Goal: Information Seeking & Learning: Learn about a topic

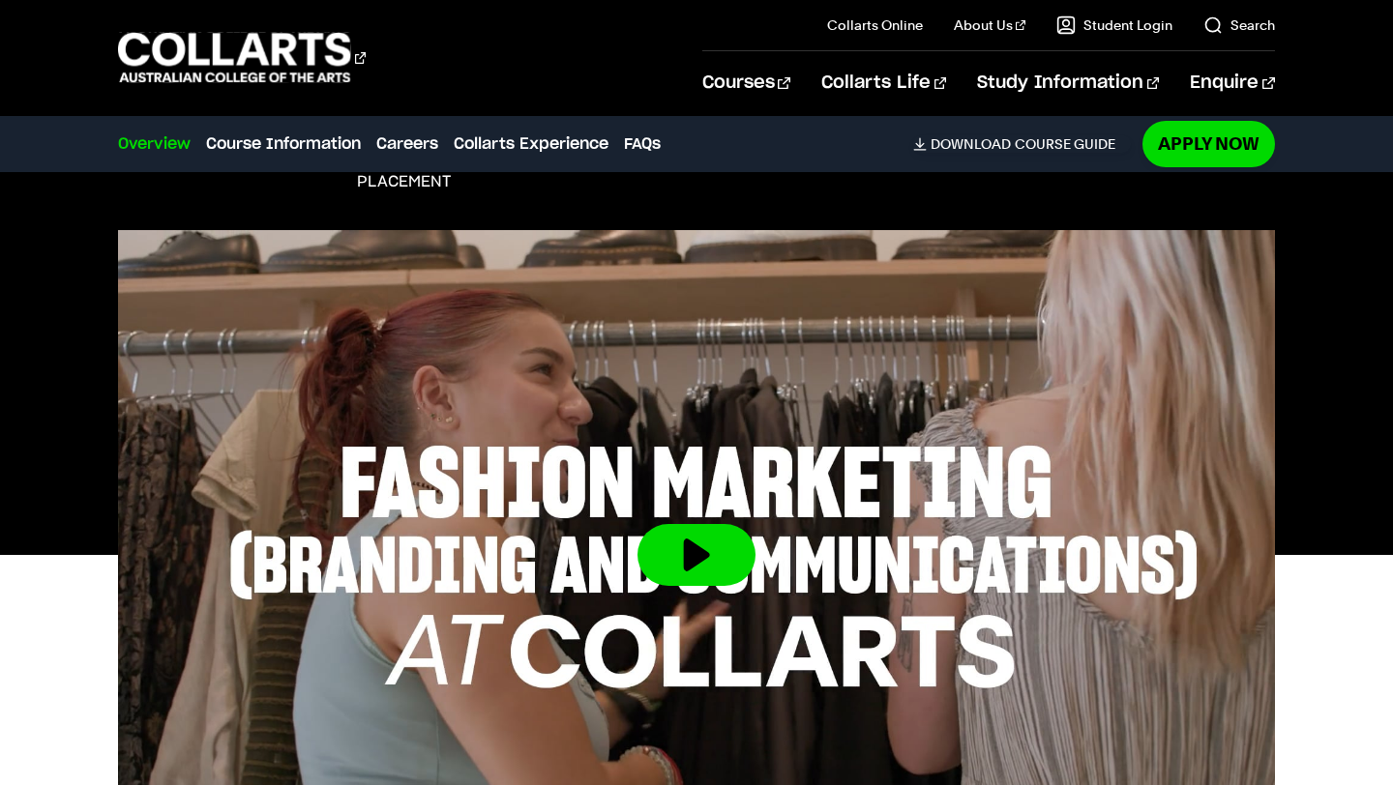
scroll to position [527, 0]
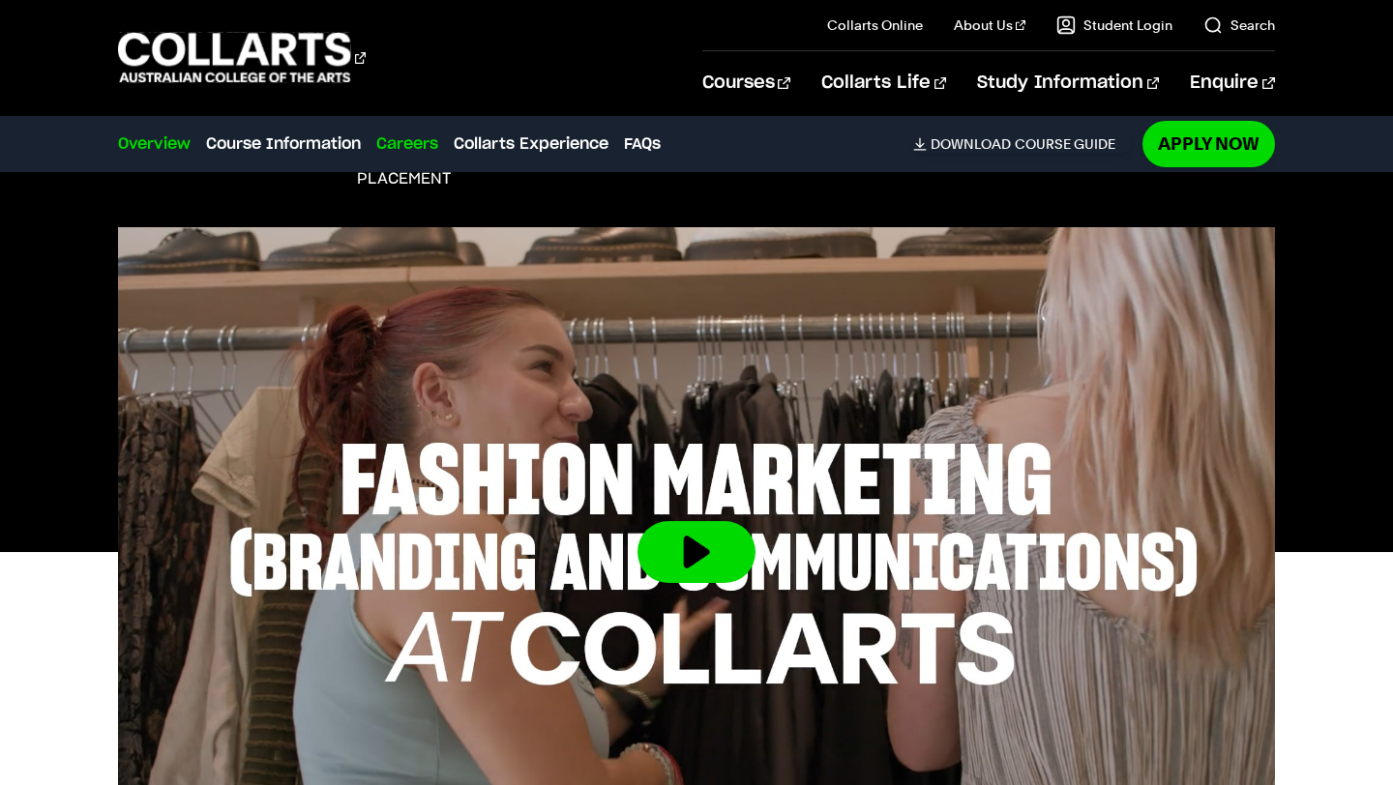
click at [419, 146] on link "Careers" at bounding box center [407, 144] width 62 height 23
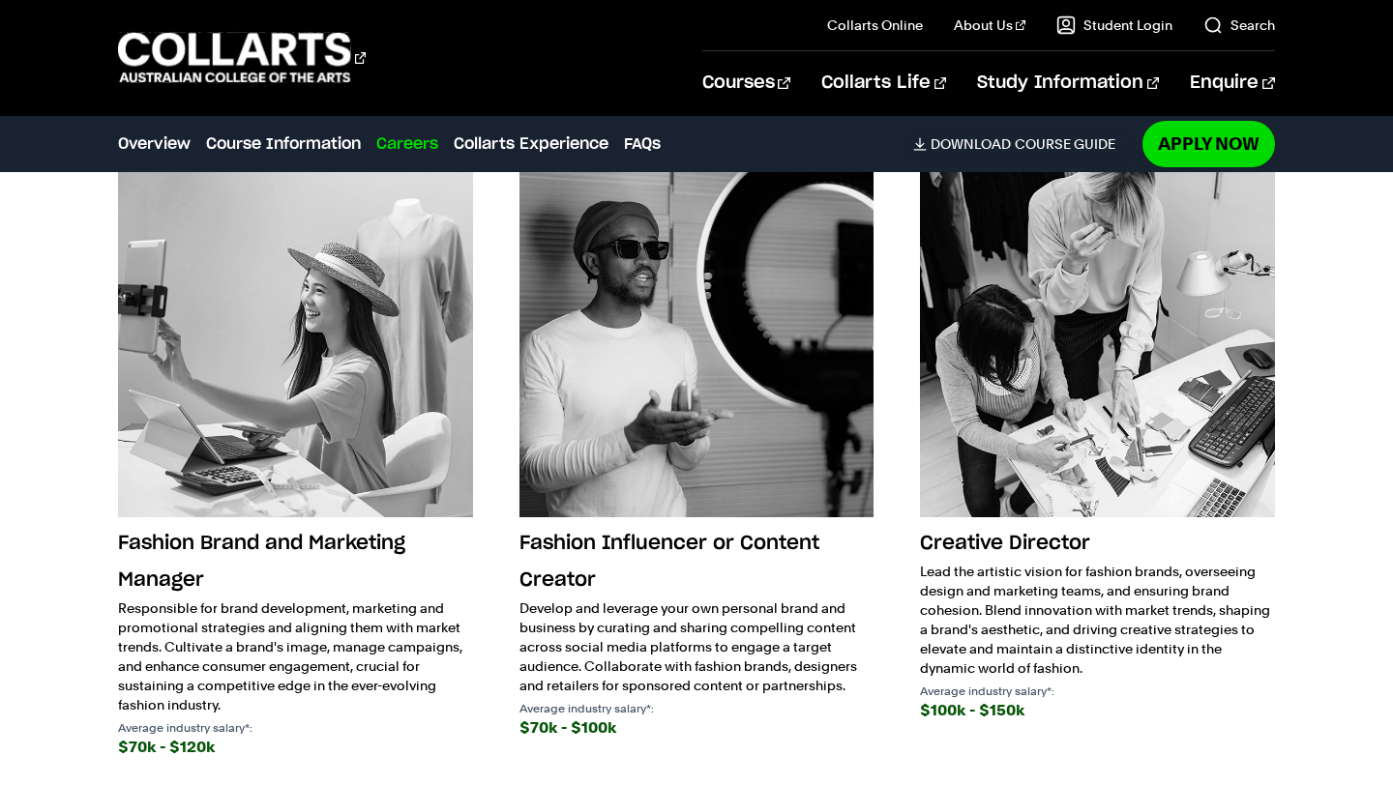
scroll to position [2988, 0]
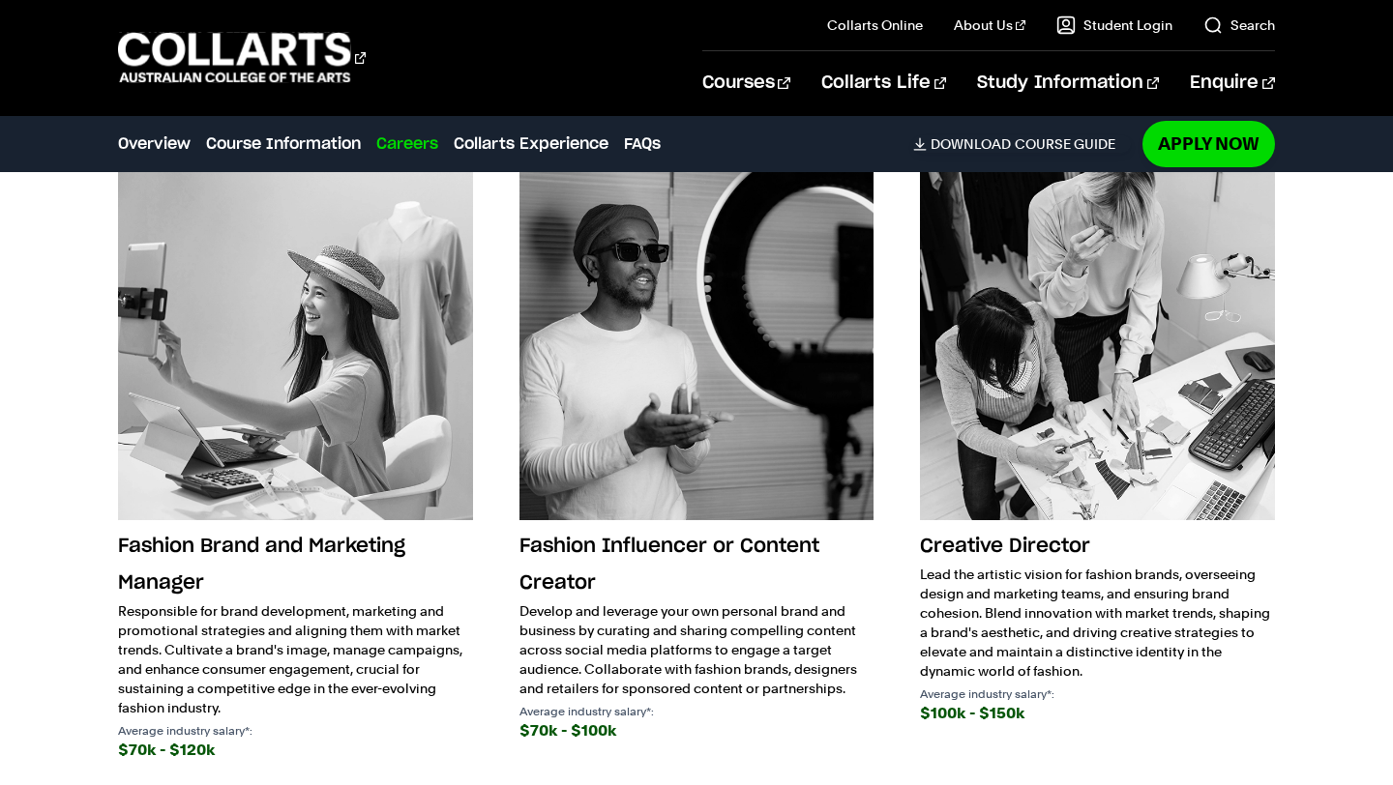
click at [350, 548] on h3 "Fashion Brand and Marketing Manager" at bounding box center [295, 565] width 354 height 74
click at [119, 593] on h3 "Fashion Brand and Marketing Manager" at bounding box center [295, 565] width 354 height 74
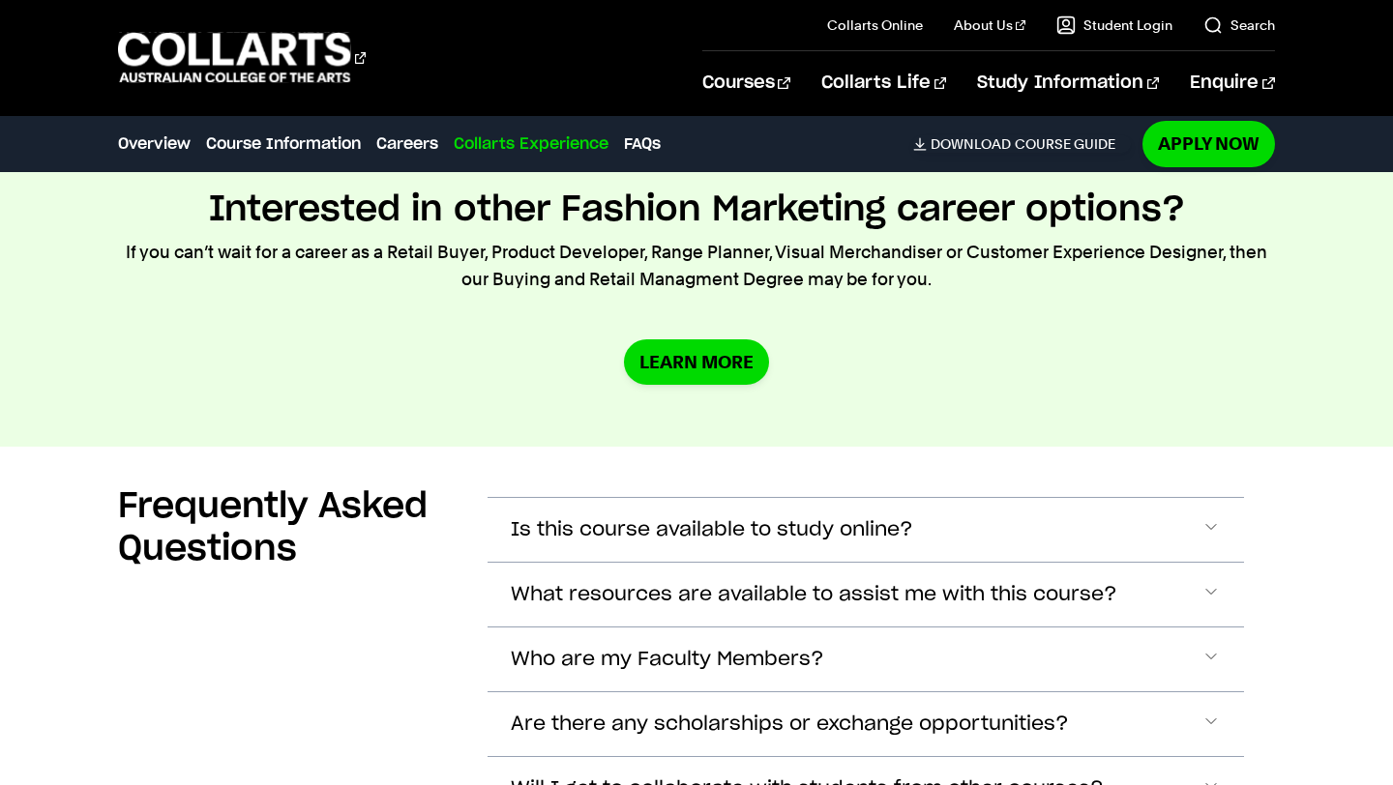
scroll to position [6767, 0]
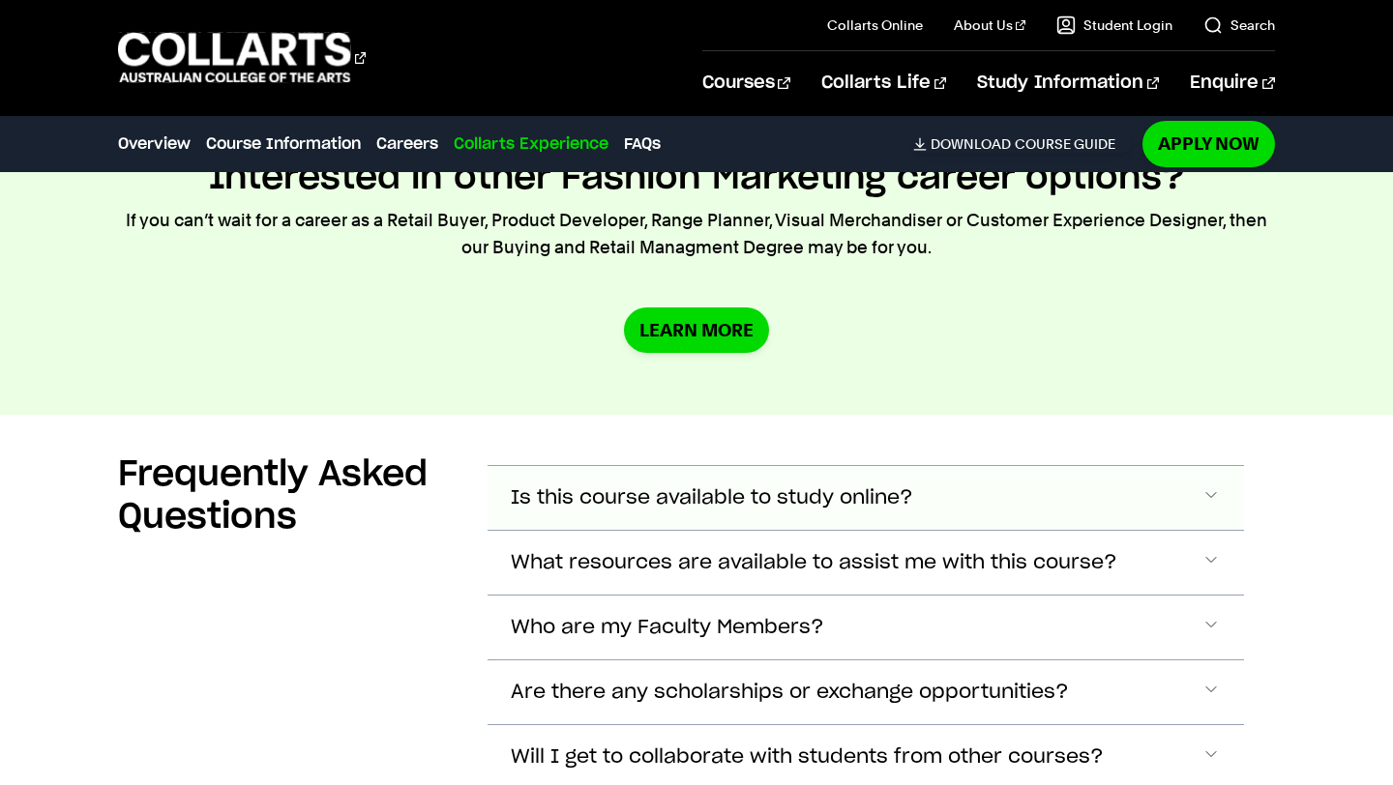
click at [619, 500] on span "Is this course available to study online?" at bounding box center [712, 499] width 402 height 22
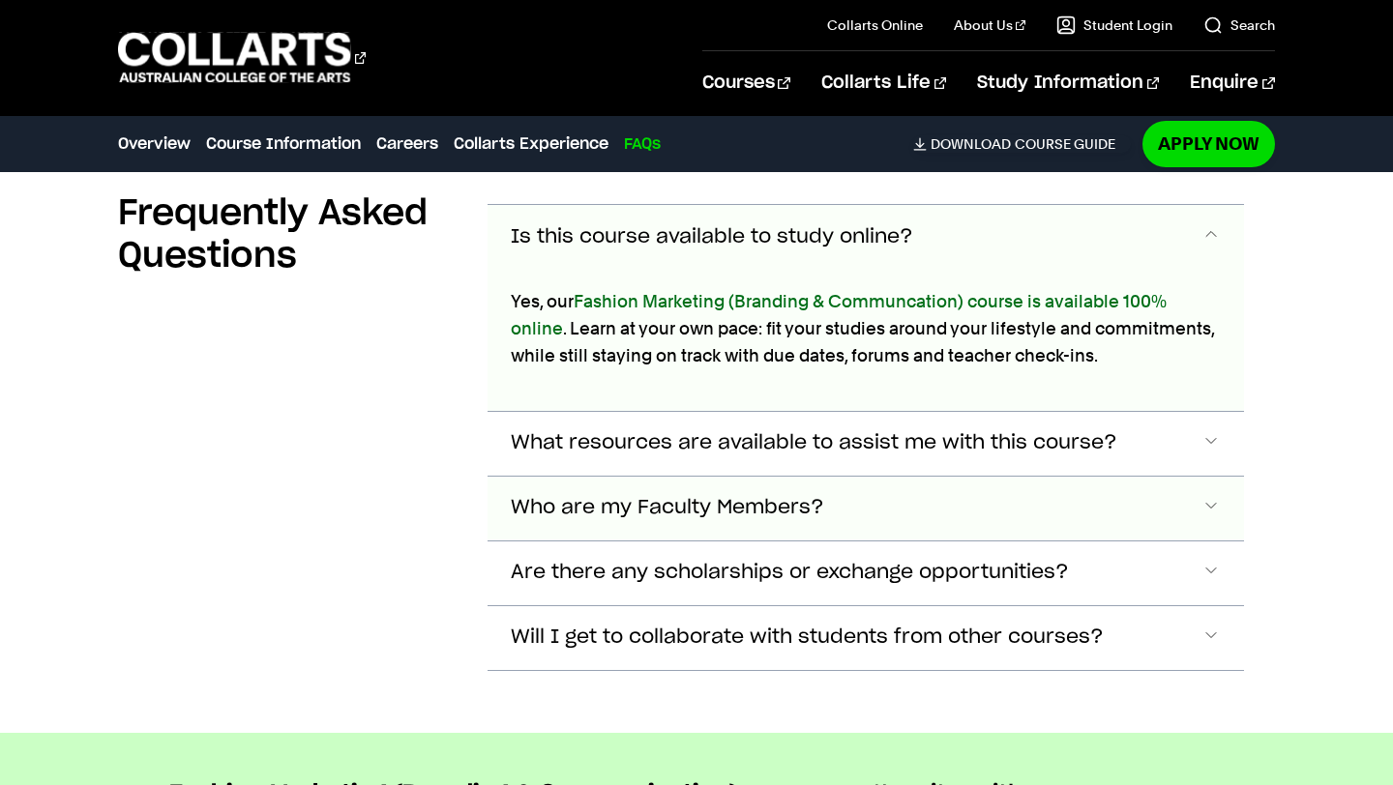
scroll to position [7059, 0]
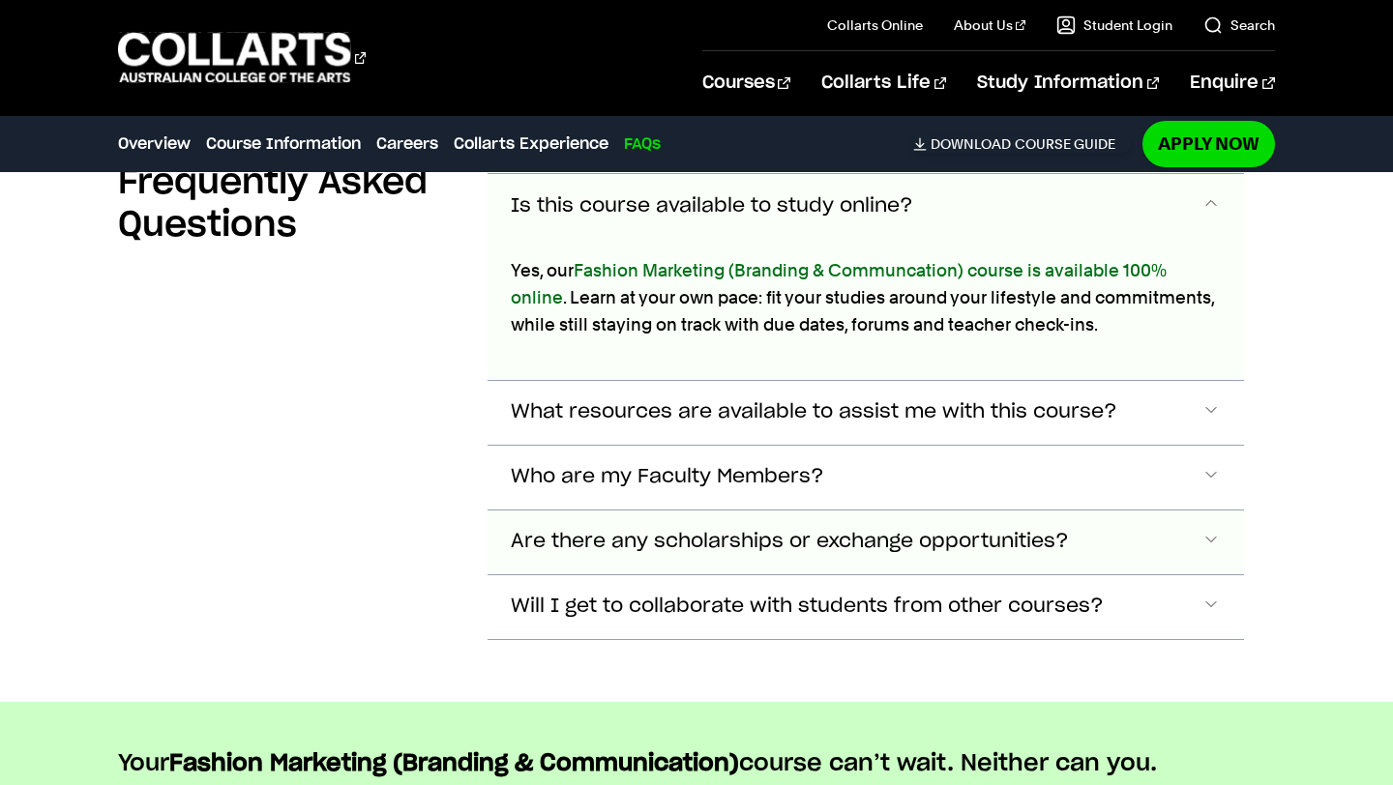
click at [835, 218] on span "Are there any scholarships or exchange opportunities?" at bounding box center [712, 206] width 402 height 22
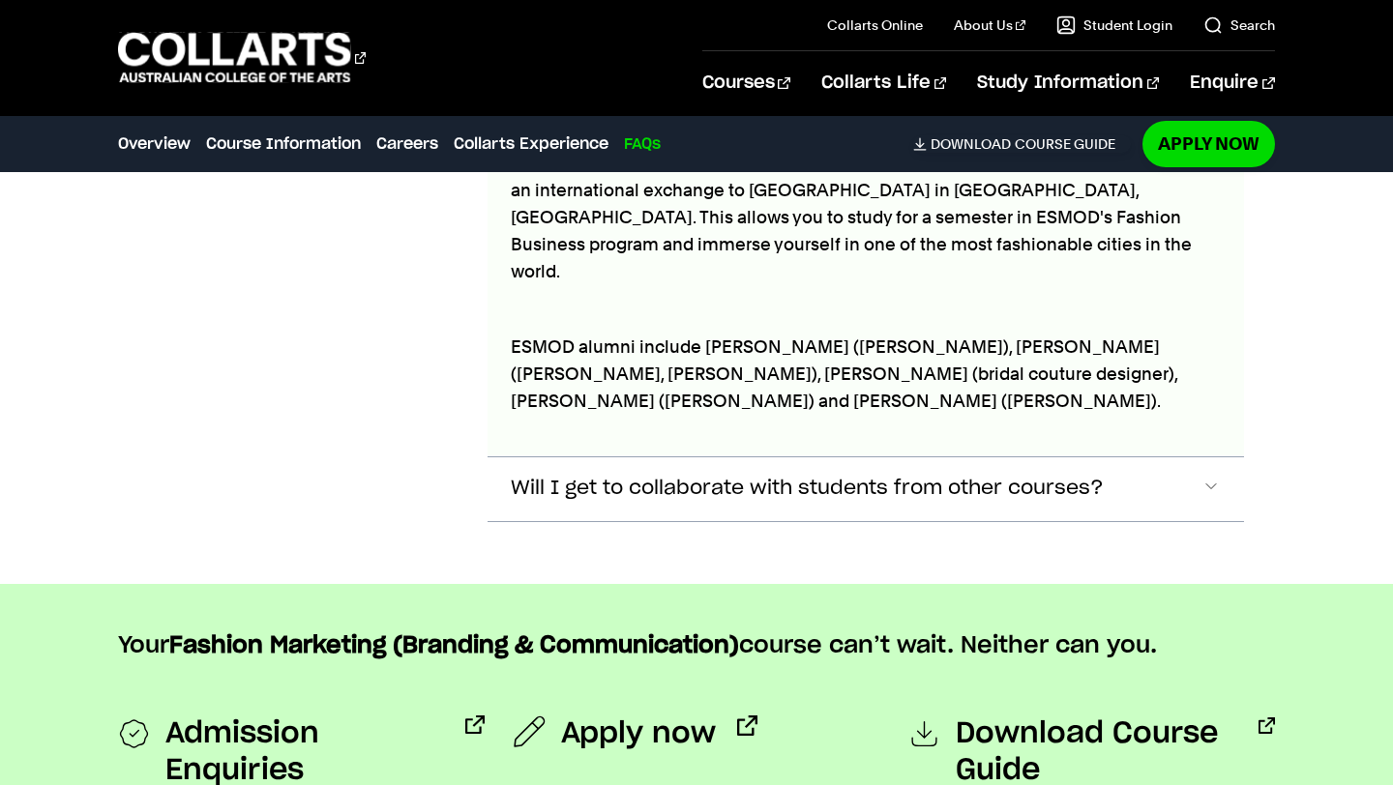
scroll to position [7504, 0]
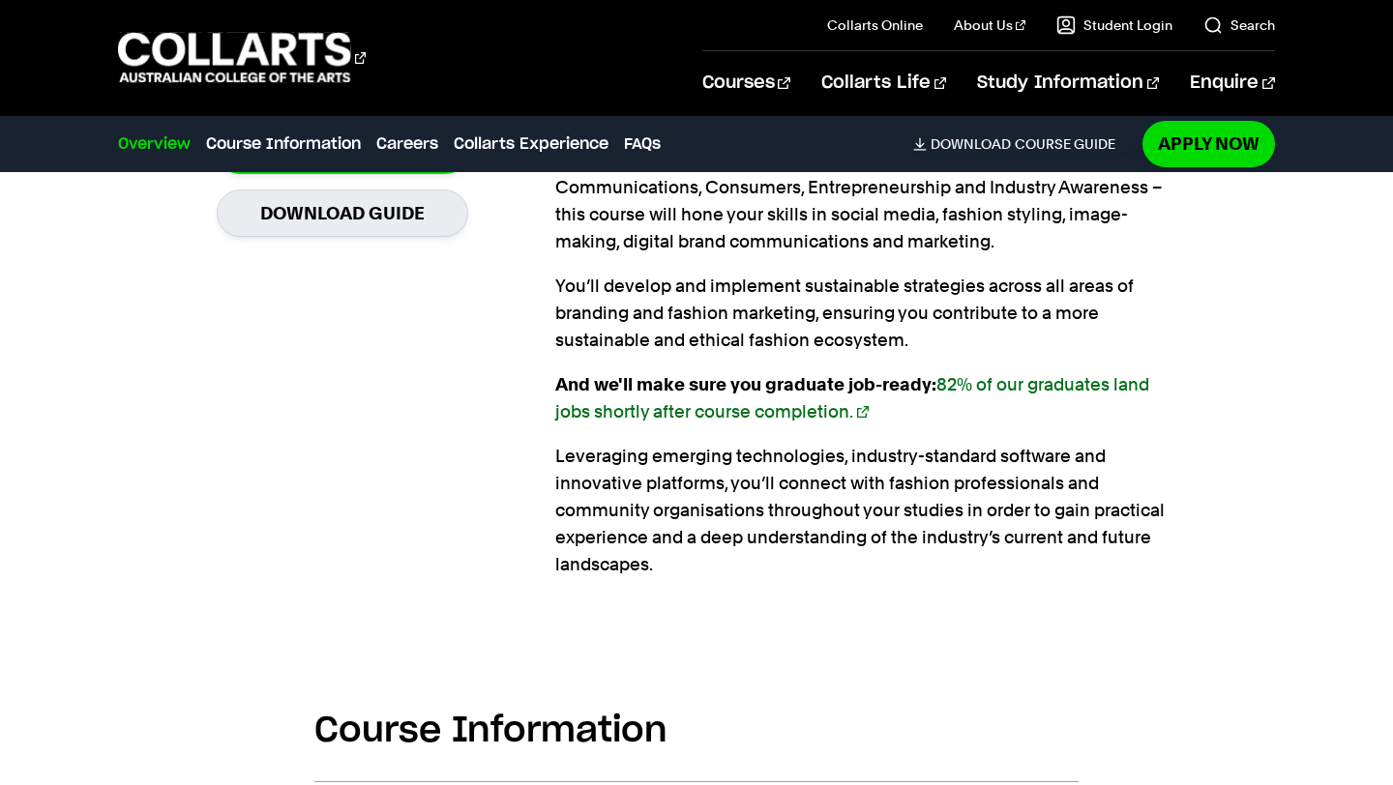
scroll to position [1378, 0]
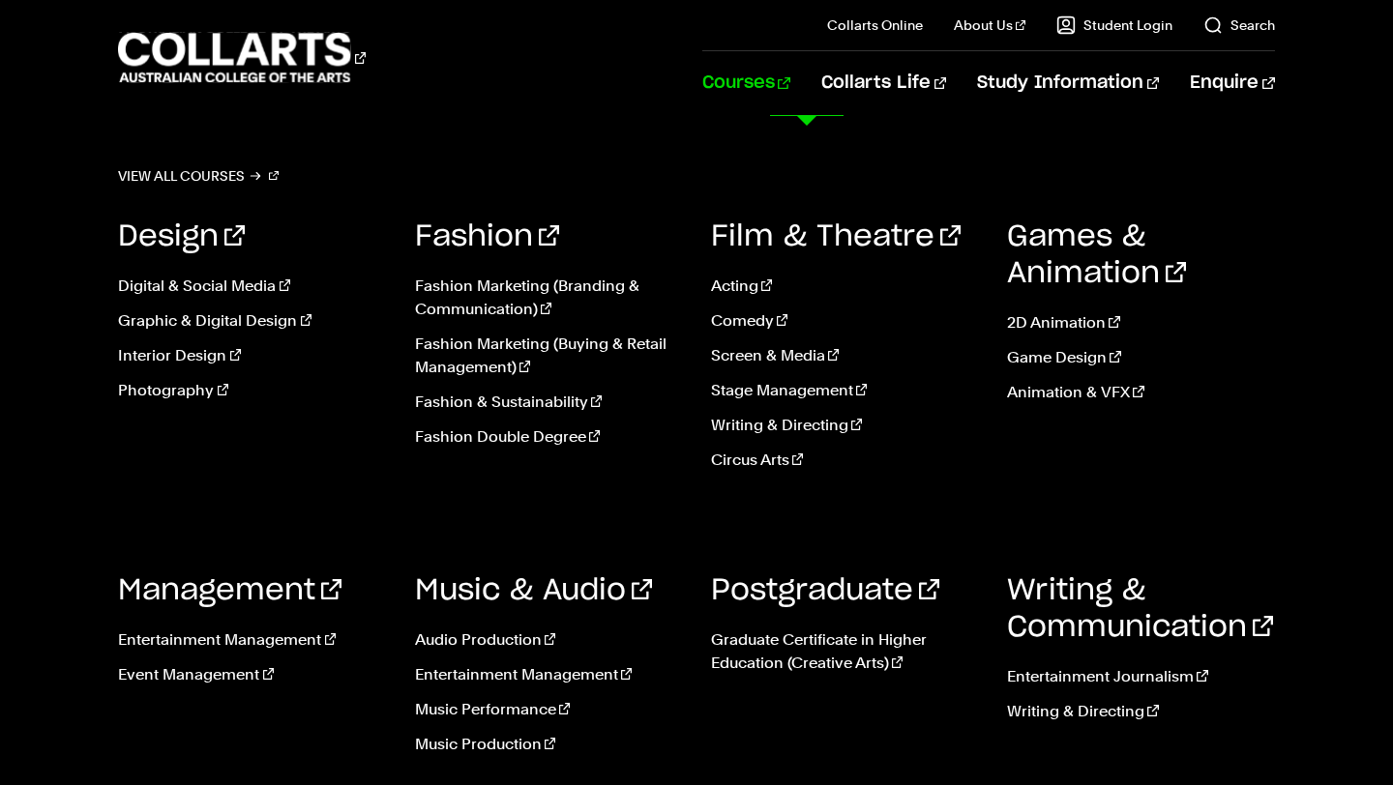
click at [790, 94] on link "Courses" at bounding box center [746, 83] width 88 height 64
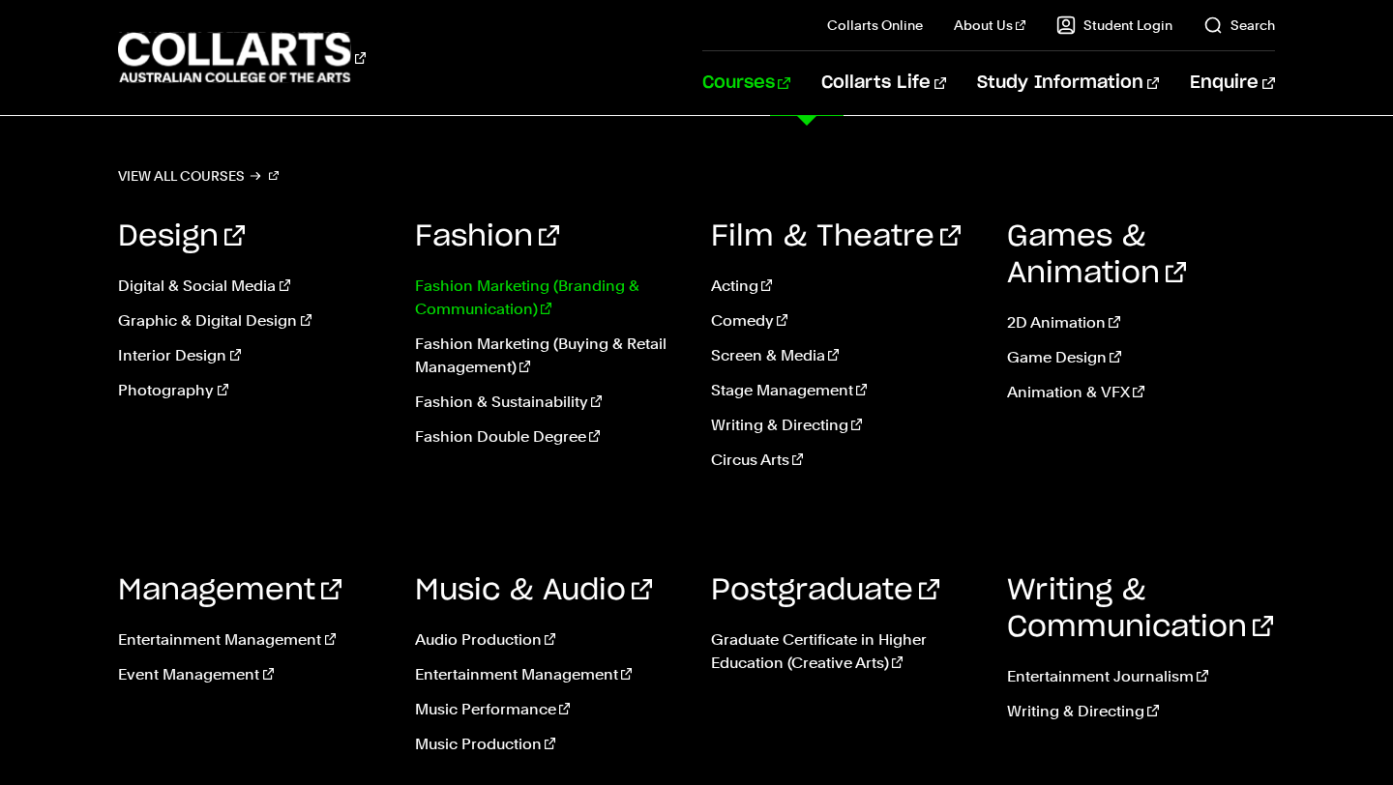
click at [602, 301] on link "Fashion Marketing (Branding & Communication)" at bounding box center [548, 298] width 267 height 46
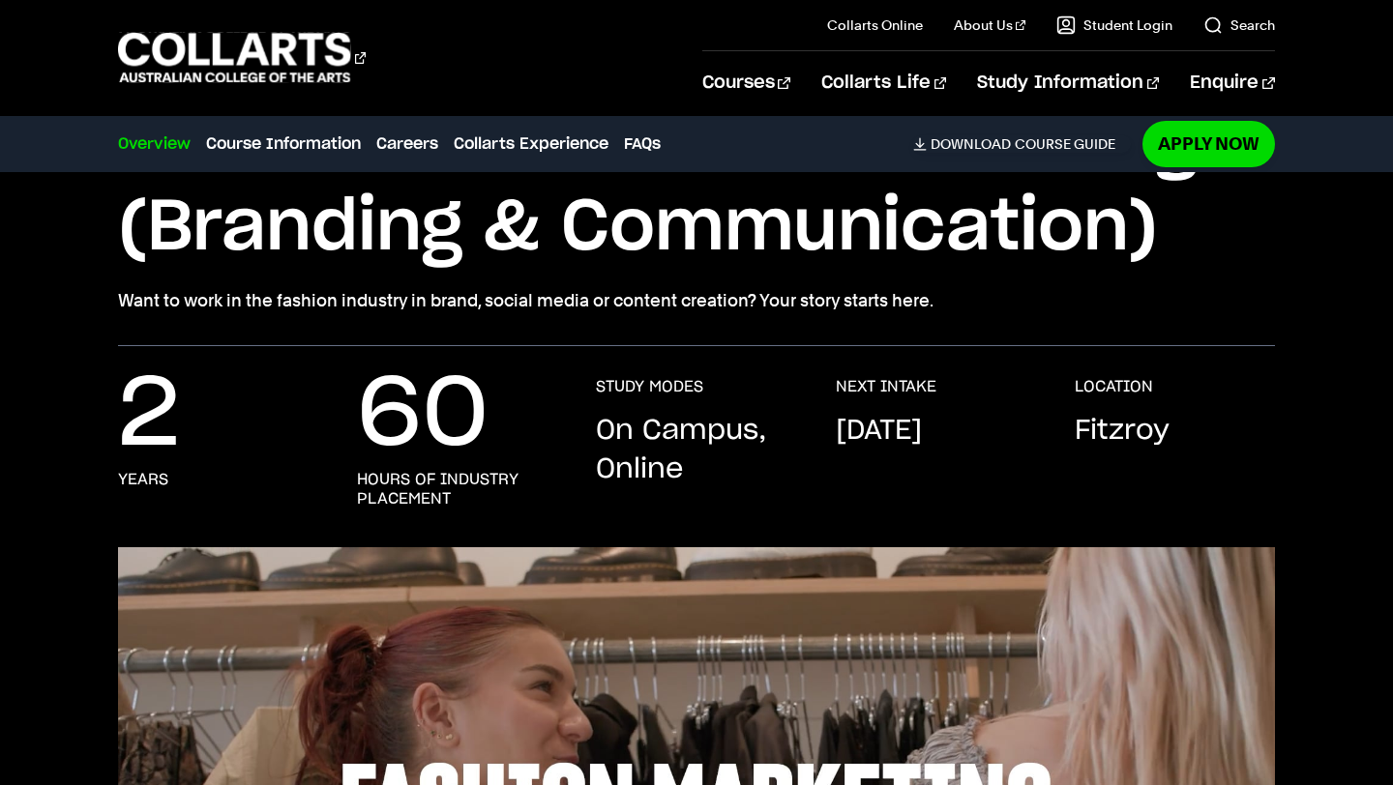
scroll to position [217, 0]
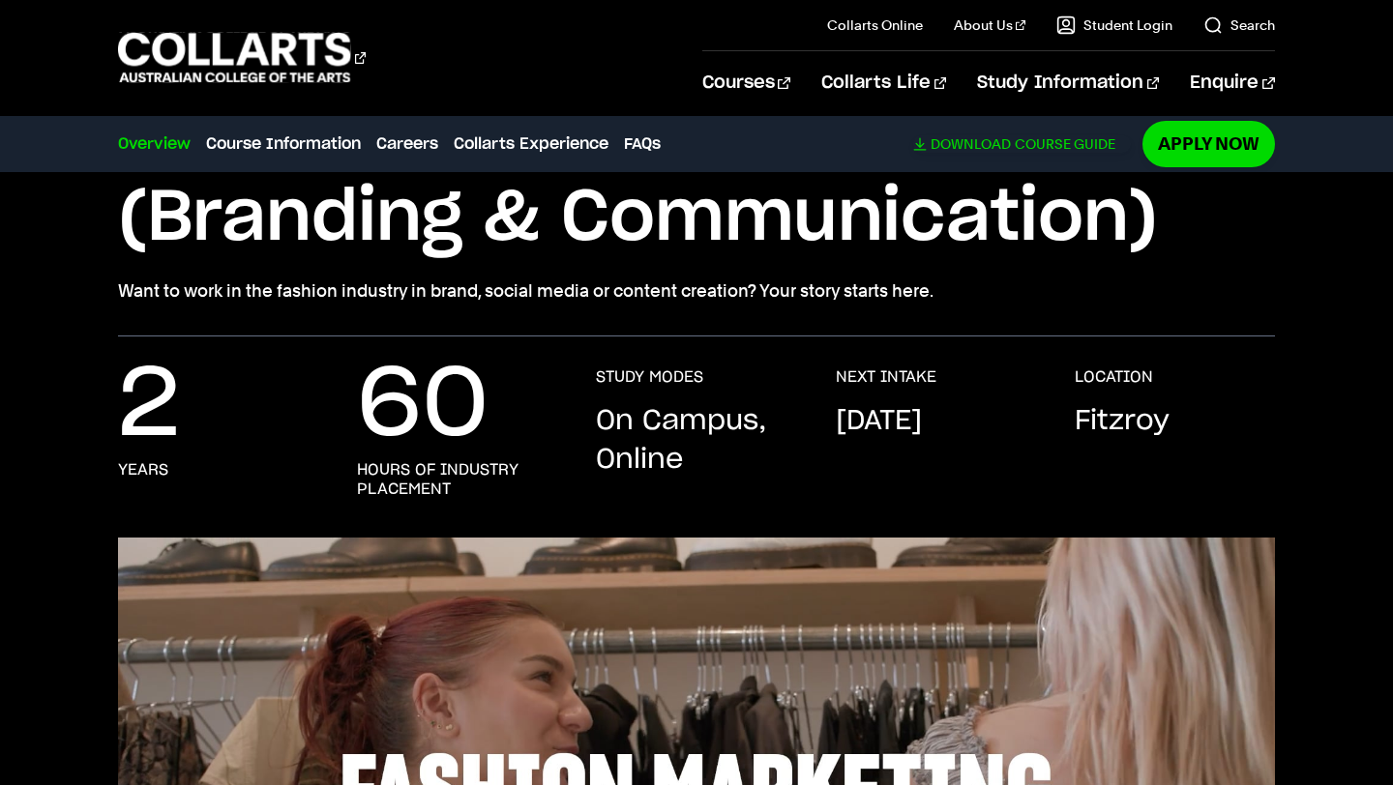
click at [985, 136] on span "Download" at bounding box center [971, 143] width 80 height 17
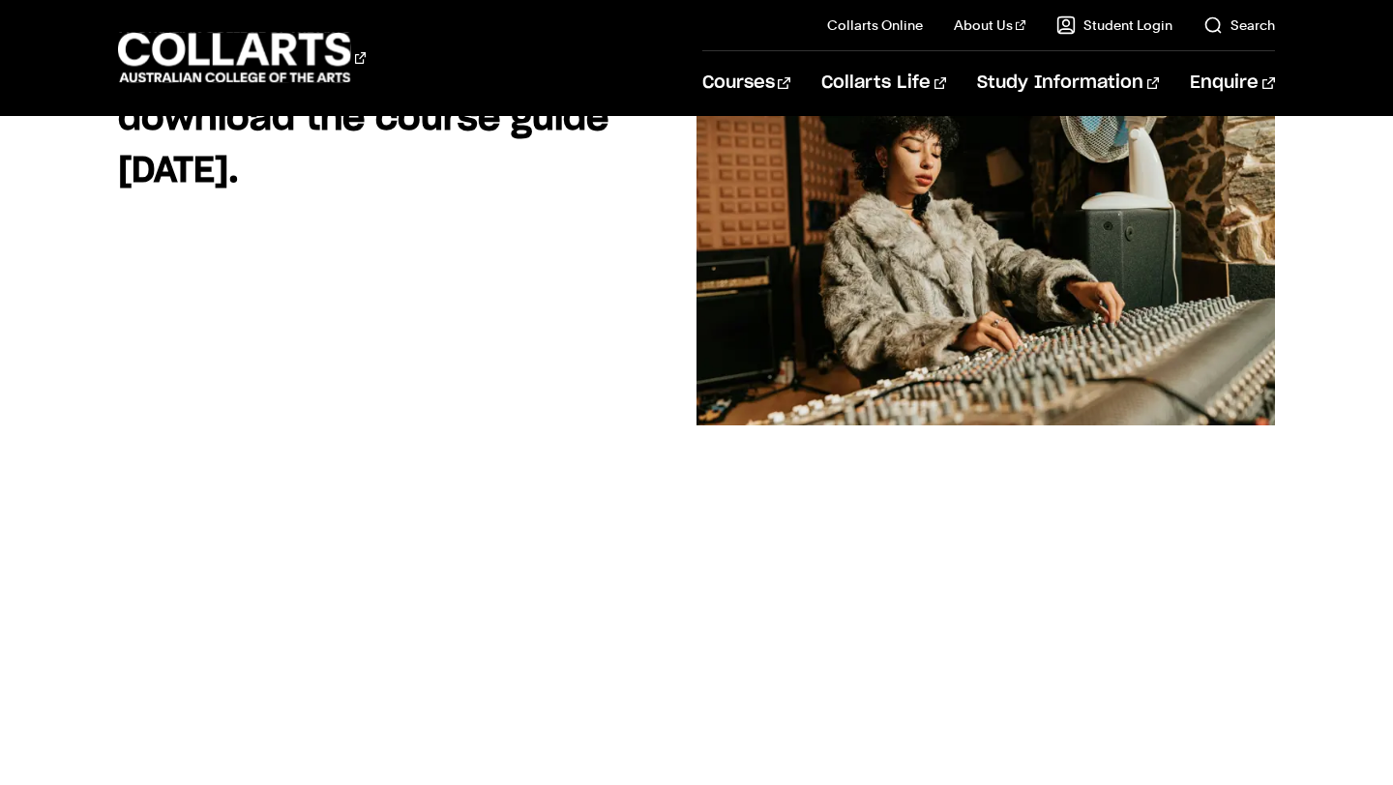
scroll to position [175, 0]
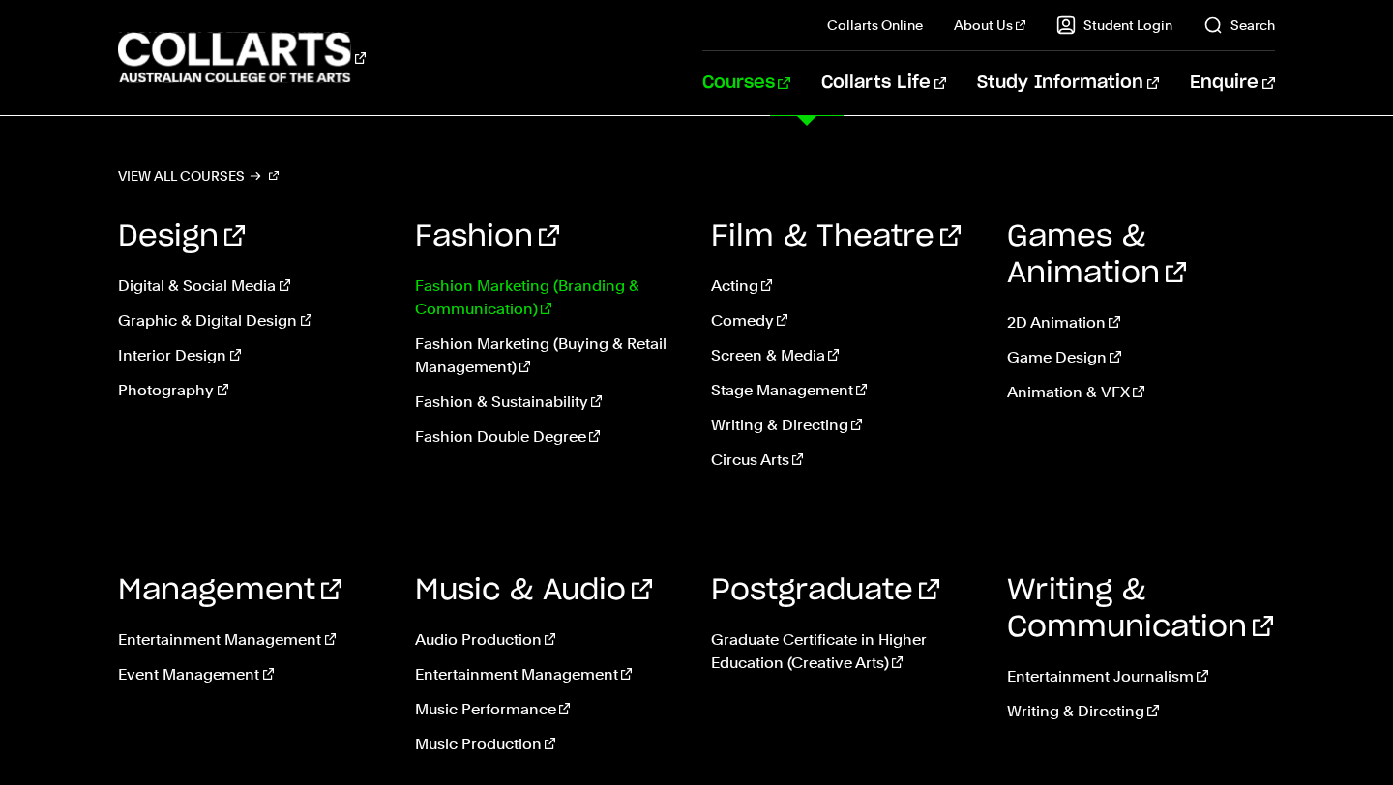
click at [524, 306] on link "Fashion Marketing (Branding & Communication)" at bounding box center [548, 298] width 267 height 46
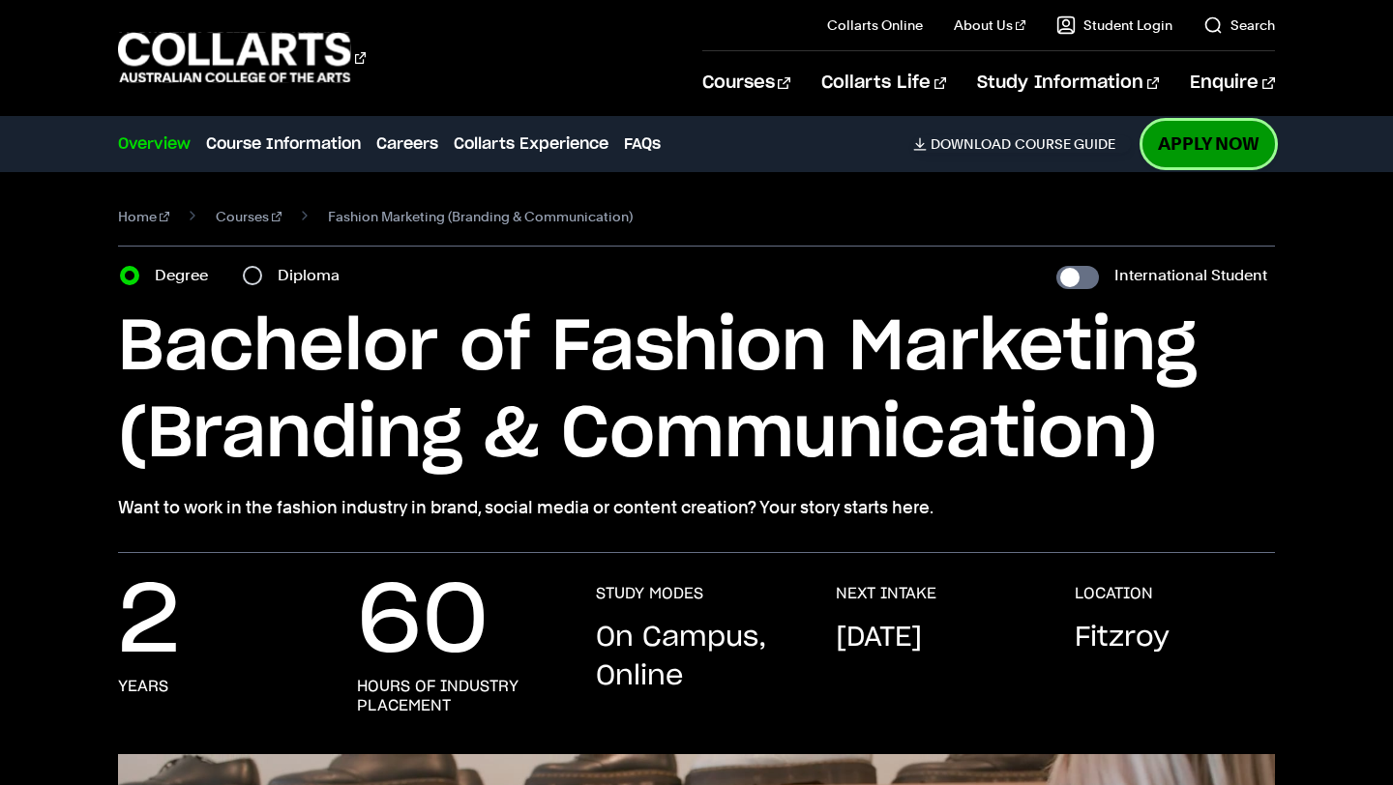
click at [1199, 154] on link "Apply Now" at bounding box center [1208, 143] width 133 height 45
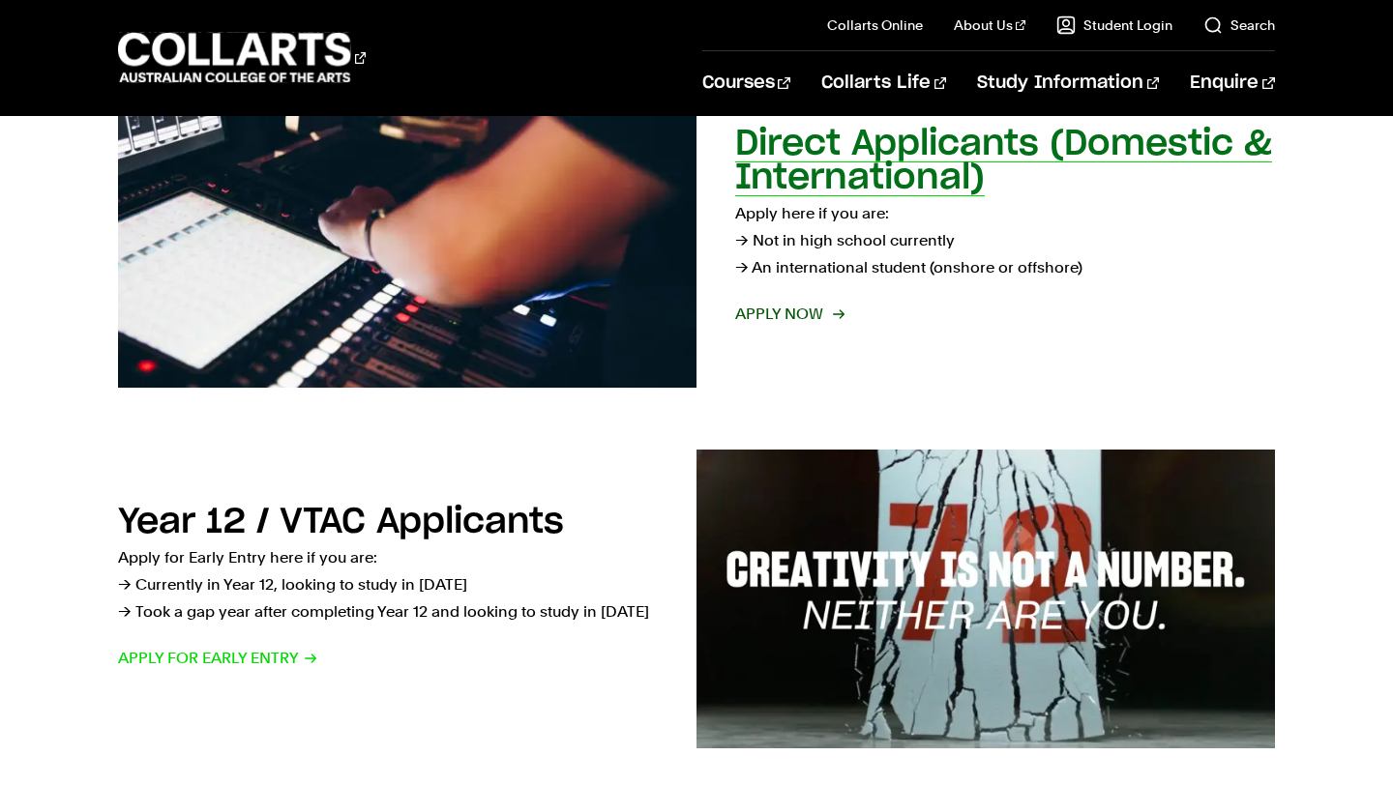
scroll to position [352, 0]
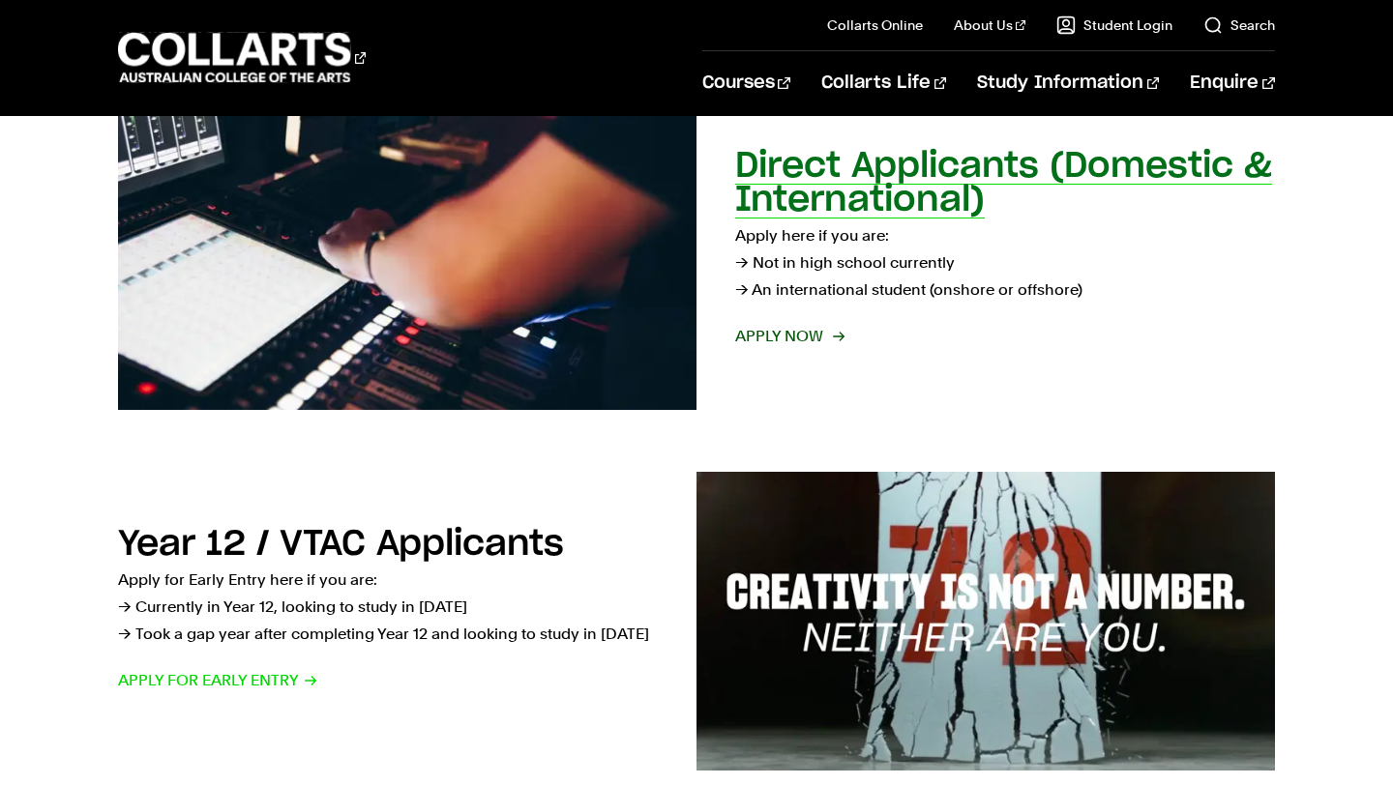
click at [831, 330] on span "Apply now" at bounding box center [788, 336] width 107 height 27
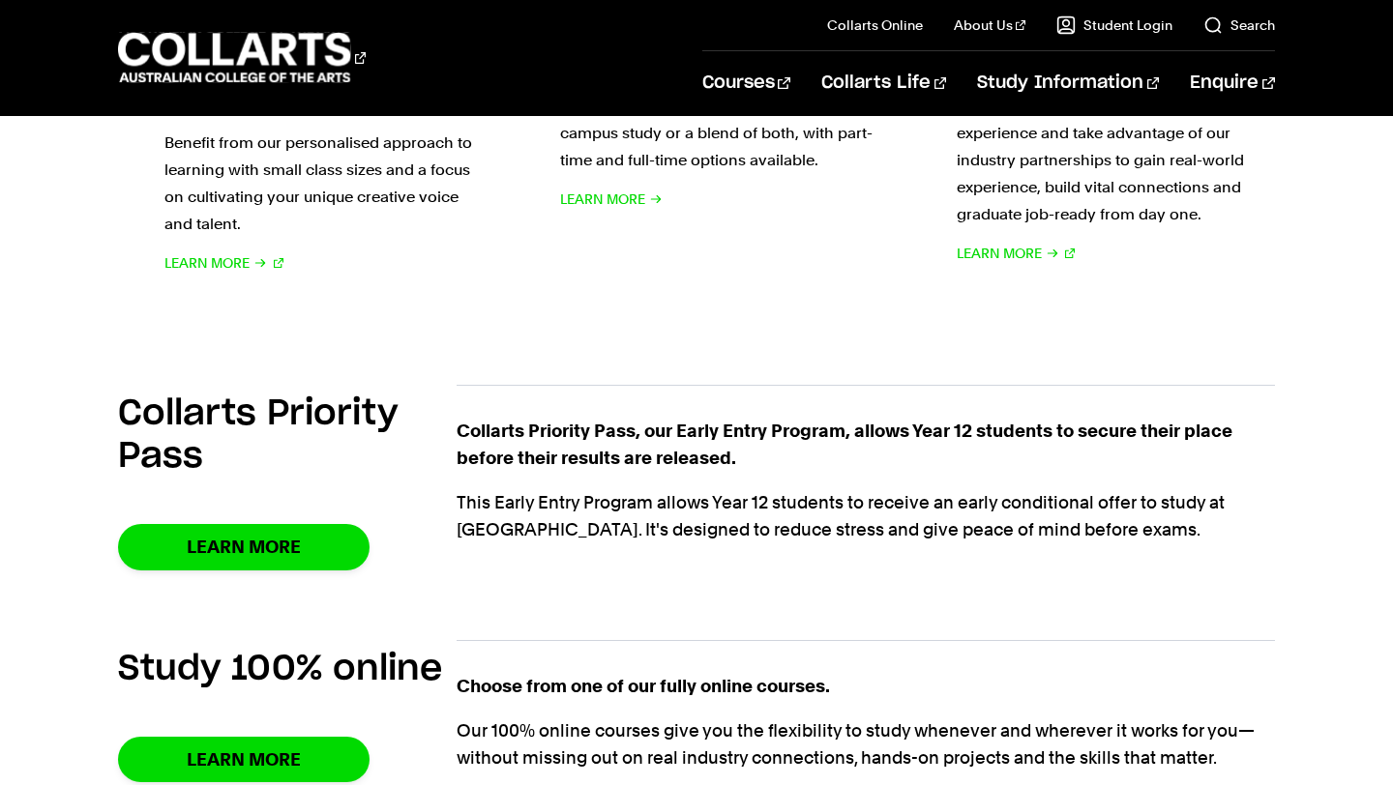
scroll to position [1094, 0]
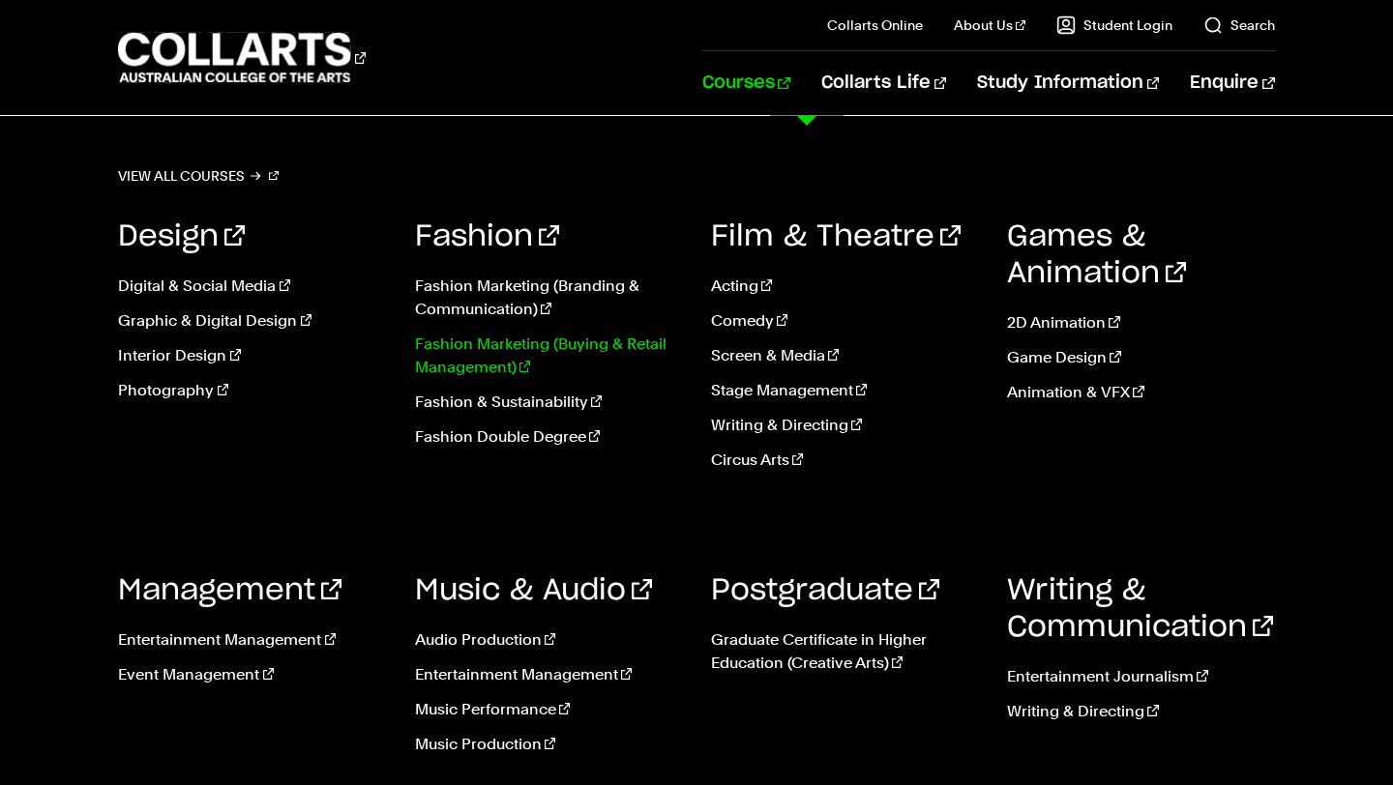
click at [510, 350] on link "Fashion Marketing (Buying & Retail Management)" at bounding box center [548, 356] width 267 height 46
click at [514, 439] on link "Fashion Double Degree" at bounding box center [548, 437] width 267 height 23
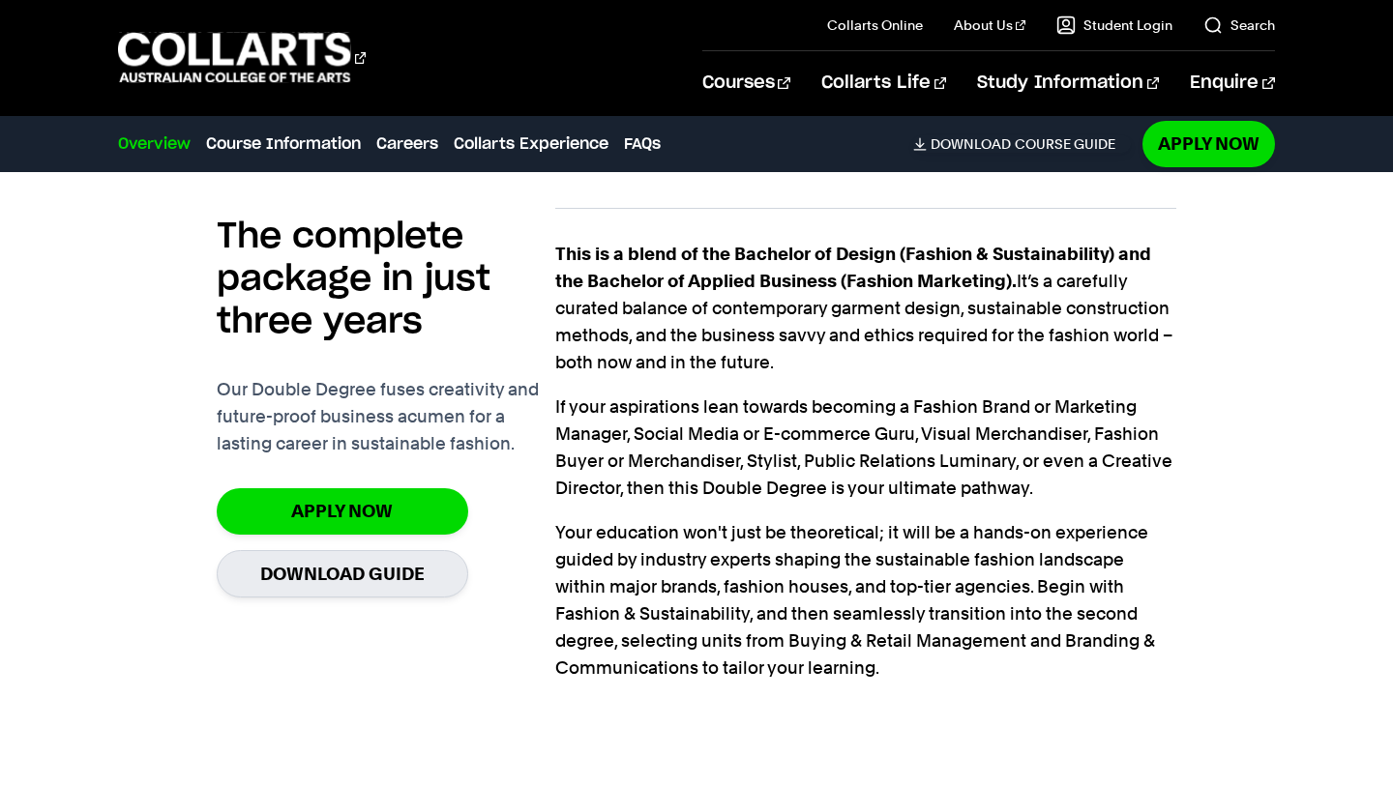
scroll to position [1475, 0]
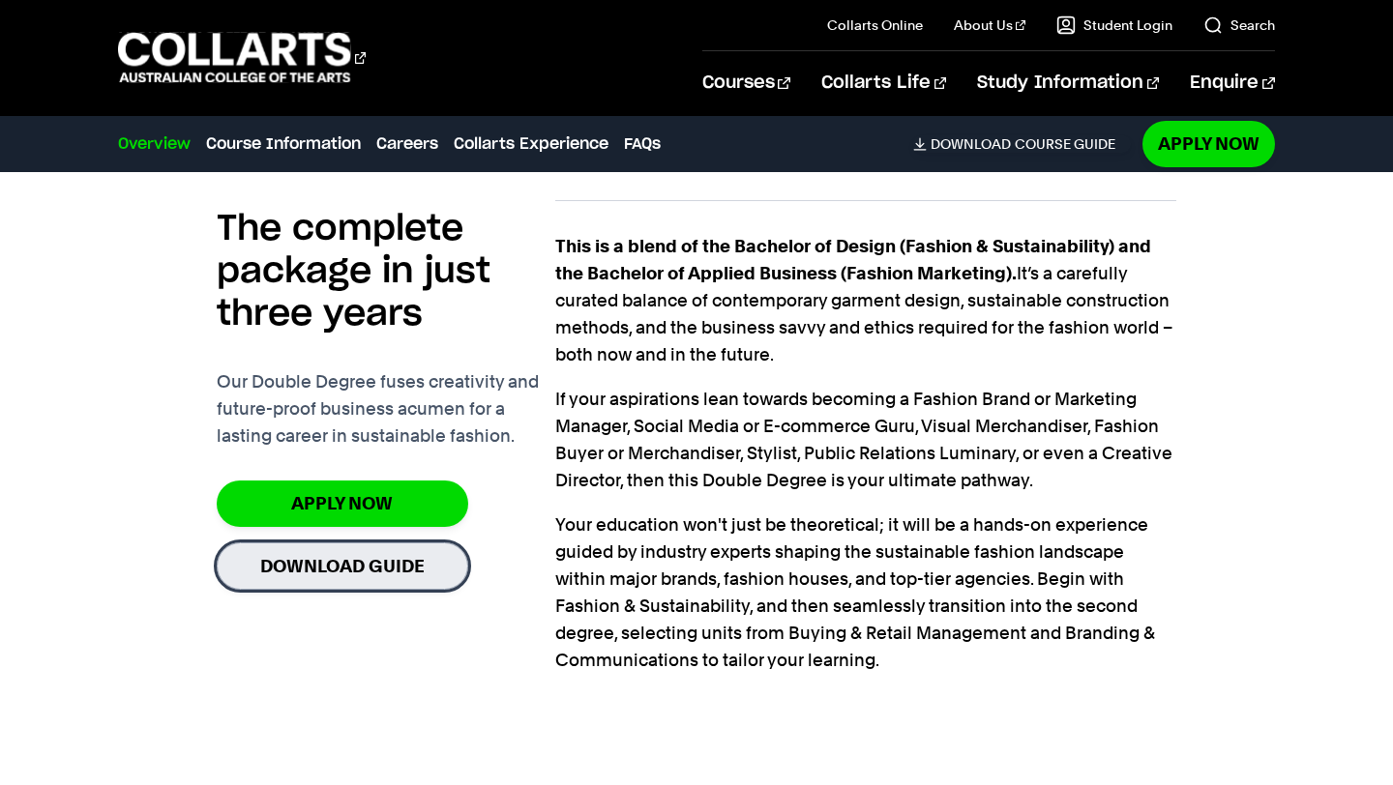
click at [421, 575] on link "Download Guide" at bounding box center [343, 566] width 252 height 47
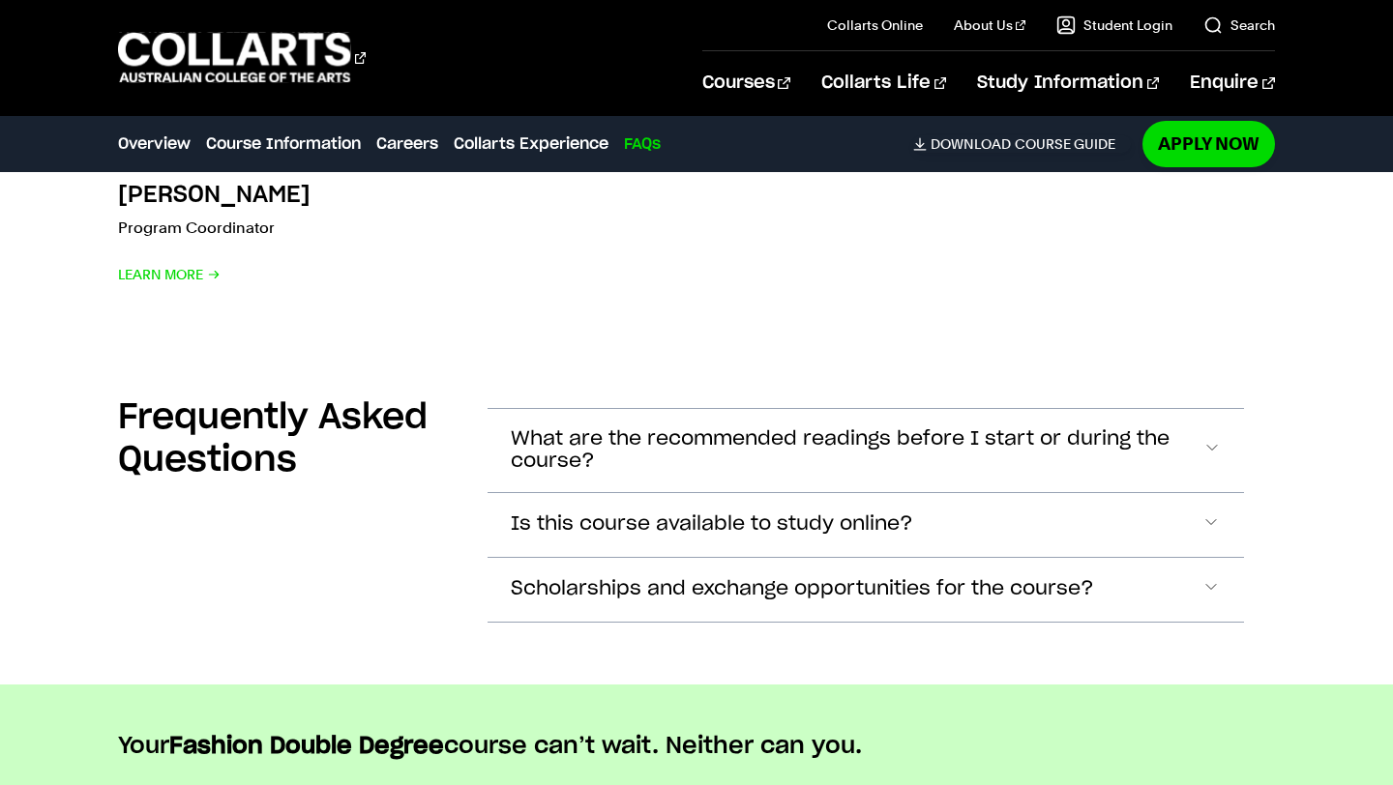
scroll to position [5834, 0]
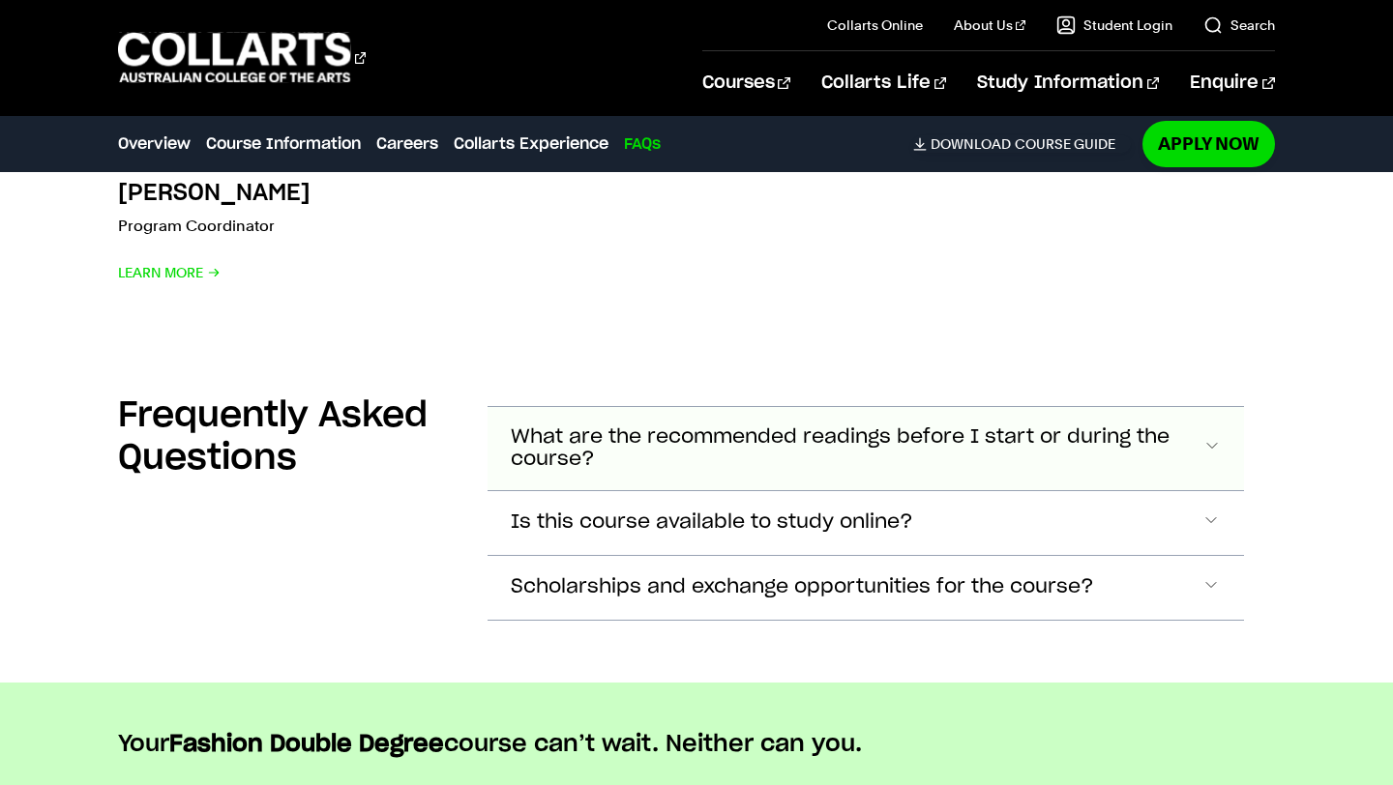
click at [928, 465] on span "What are the recommended readings before I start or during the course?" at bounding box center [857, 449] width 692 height 44
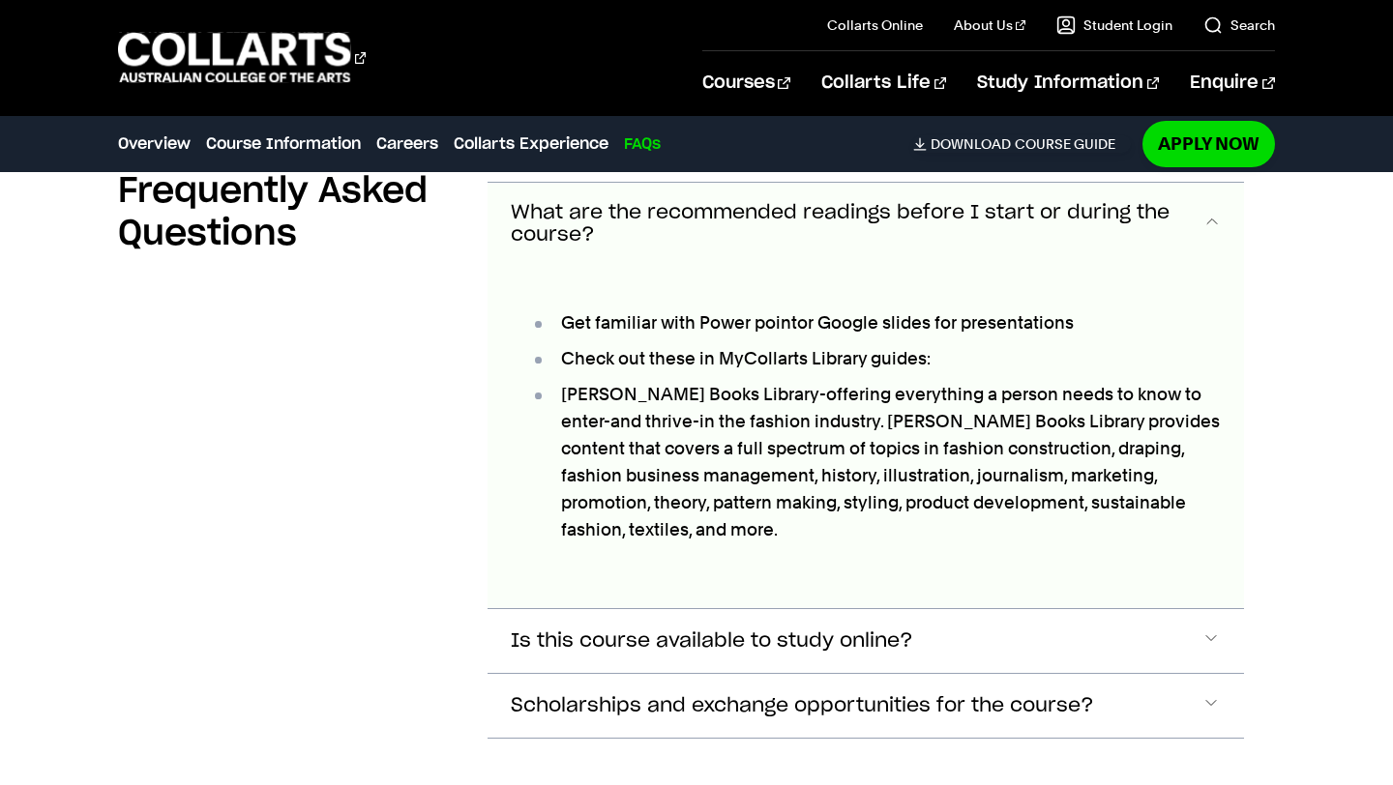
scroll to position [6067, 0]
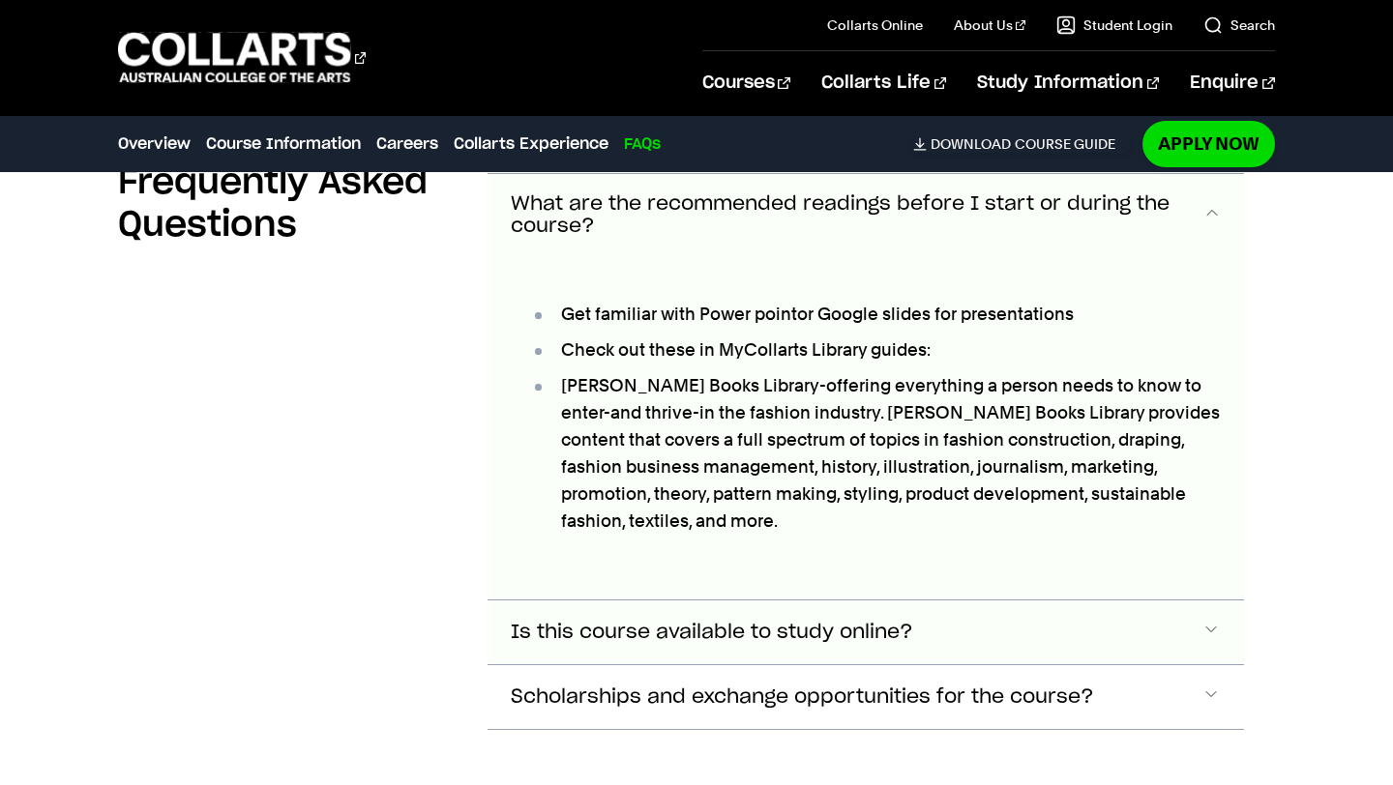
click at [850, 257] on button "Is this course available to study online?" at bounding box center [865, 215] width 755 height 83
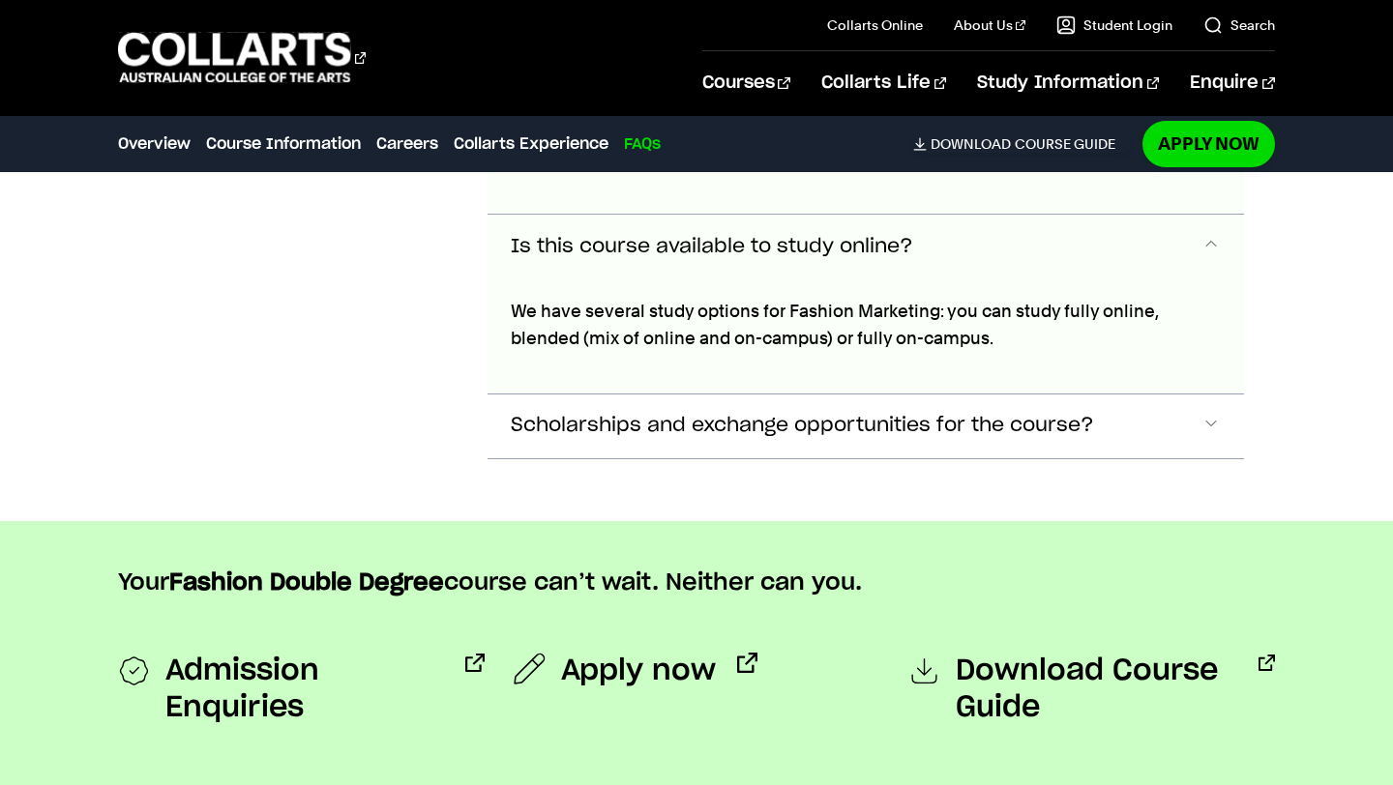
scroll to position [6451, 0]
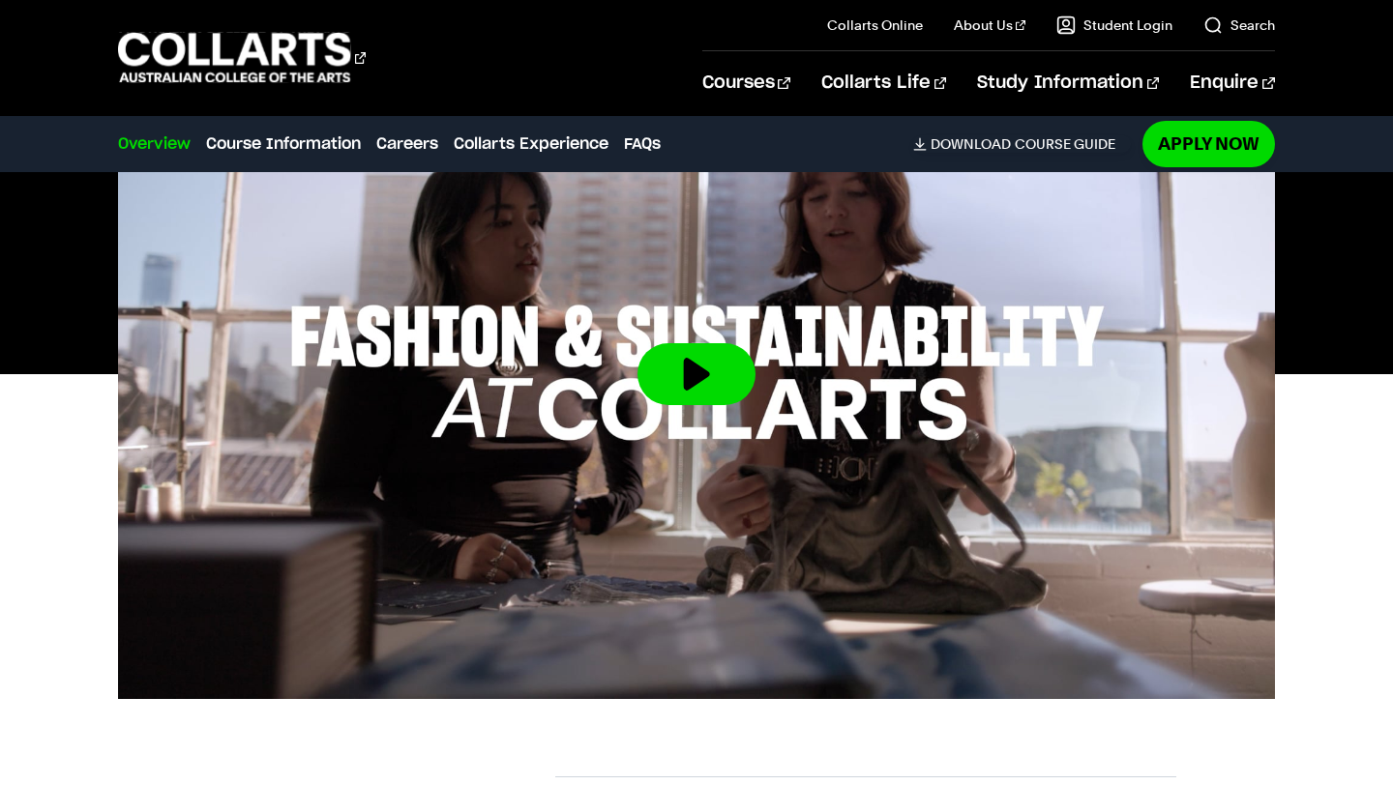
scroll to position [903, 0]
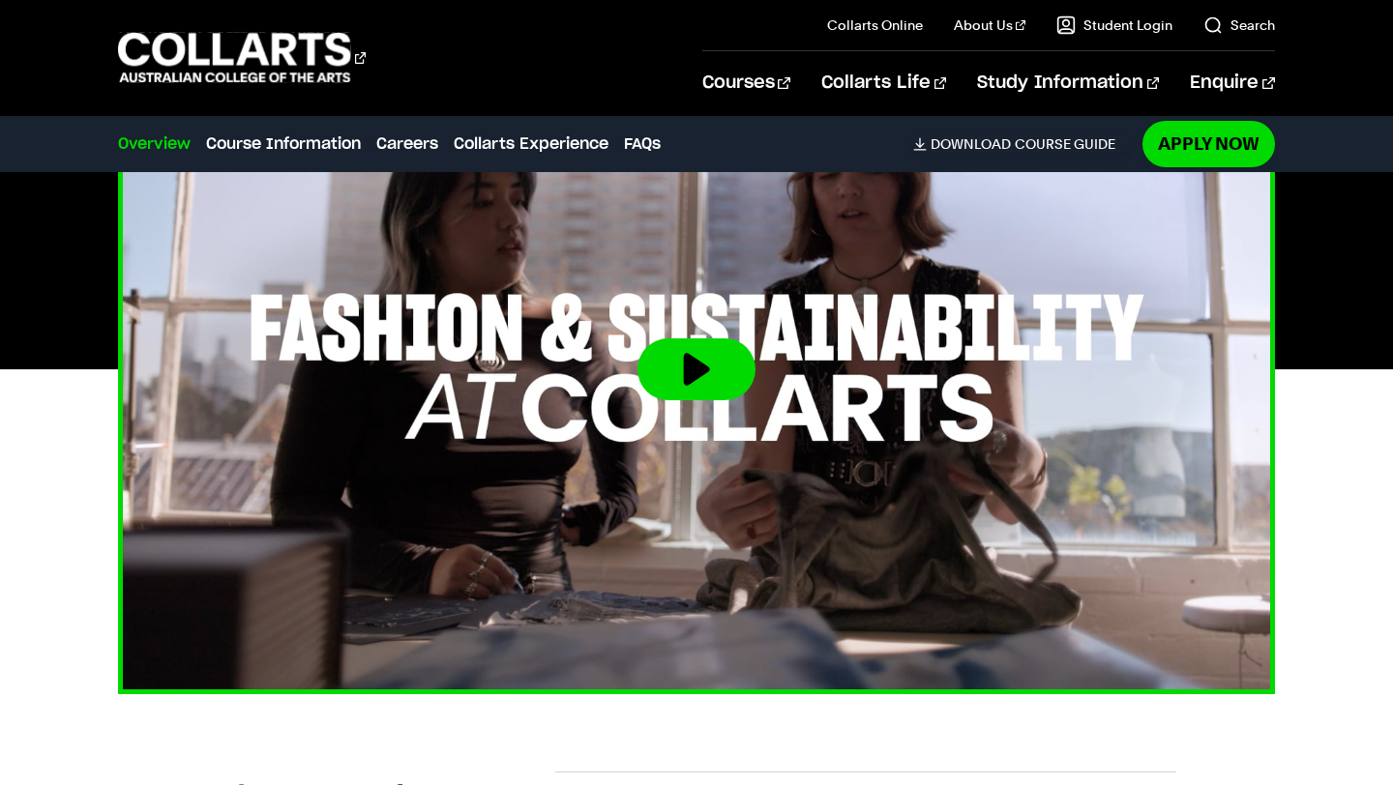
click at [707, 360] on button at bounding box center [696, 370] width 118 height 62
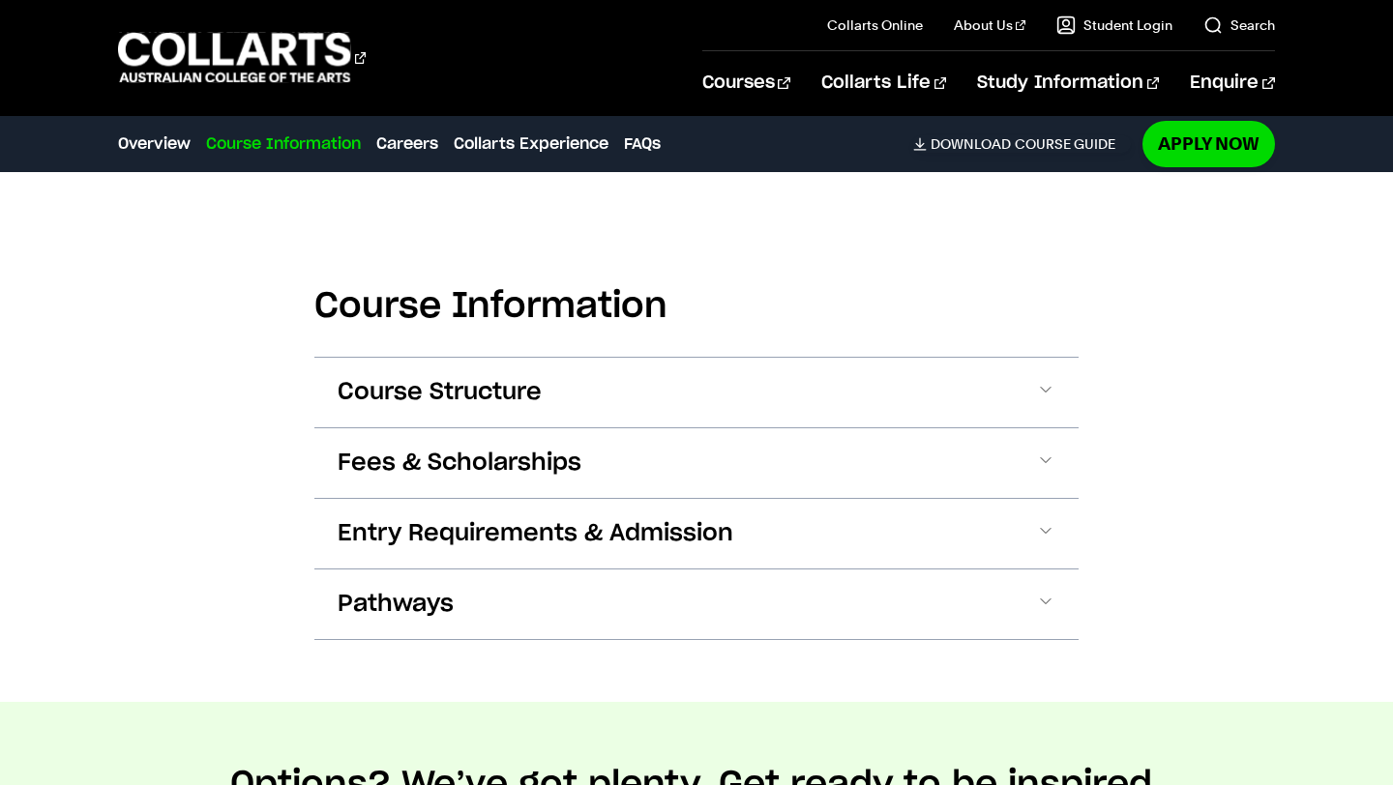
scroll to position [1998, 0]
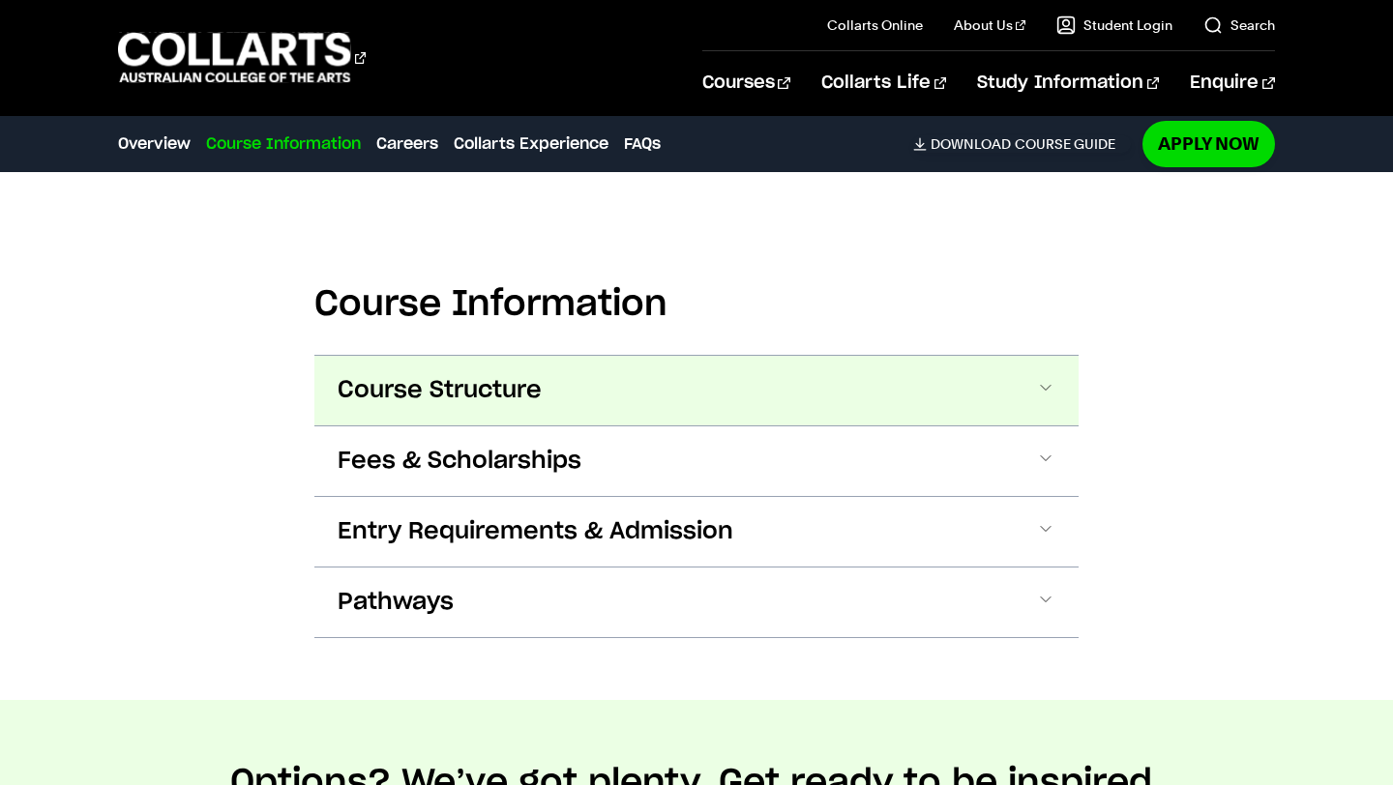
click at [544, 377] on button "Course Structure" at bounding box center [696, 391] width 764 height 70
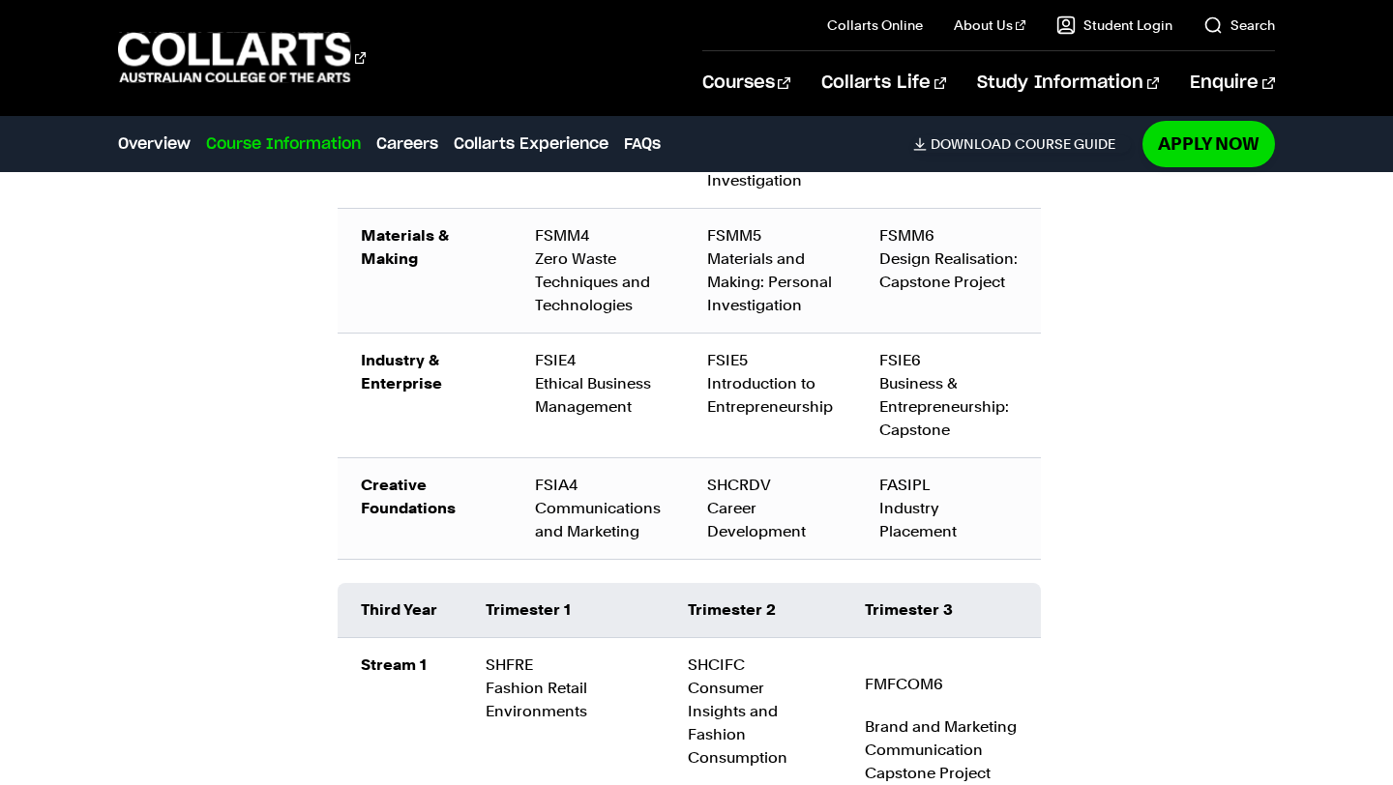
scroll to position [3128, 0]
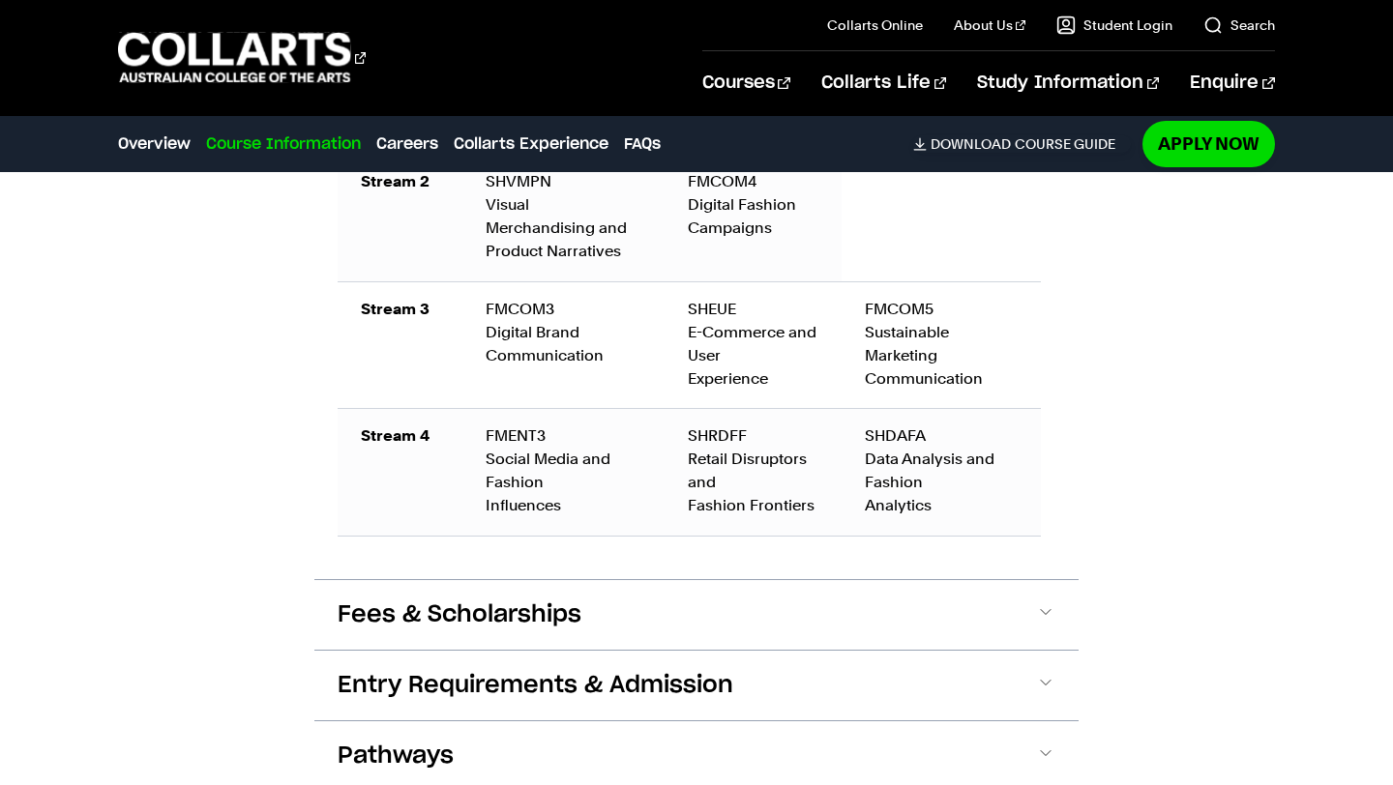
click at [430, 588] on button "Fees & Scholarships" at bounding box center [696, 615] width 764 height 70
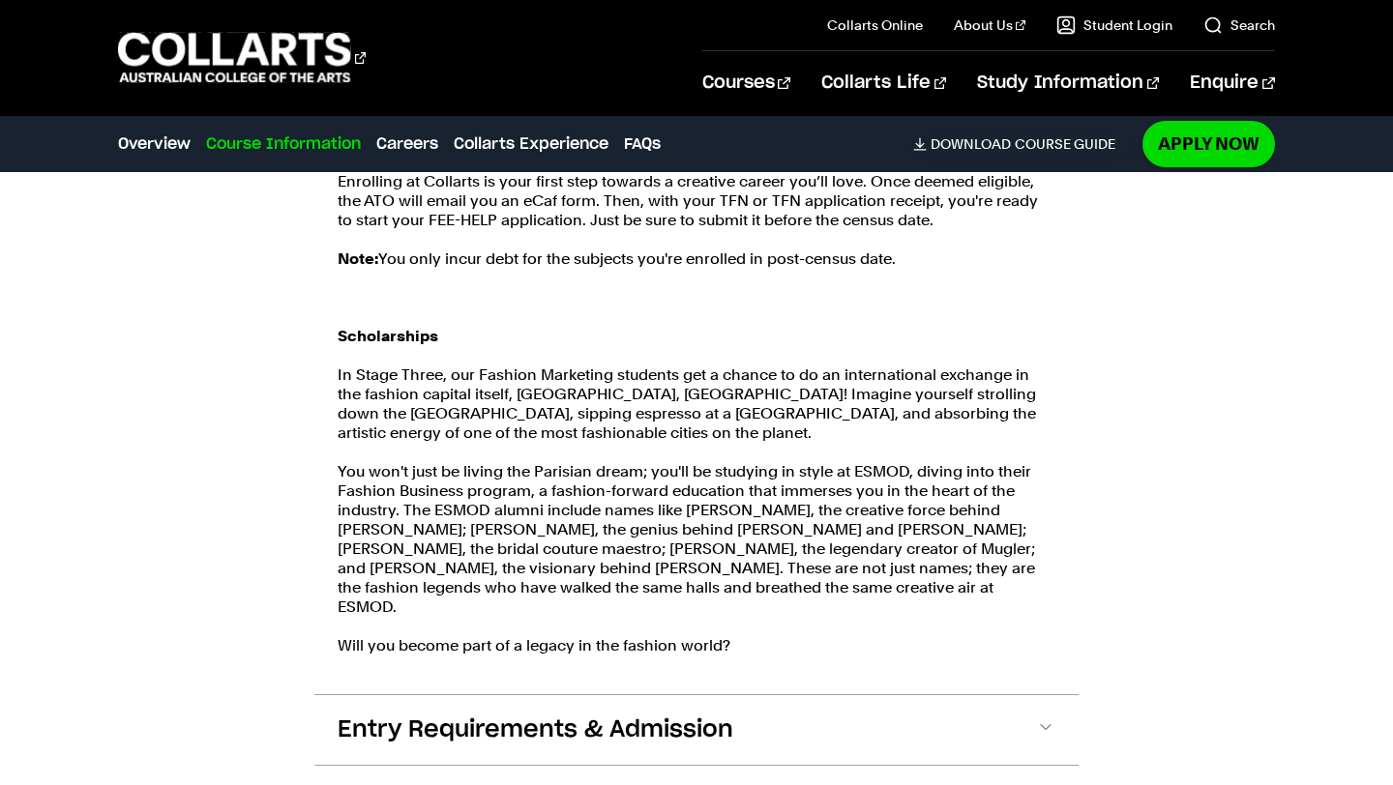
scroll to position [4572, 0]
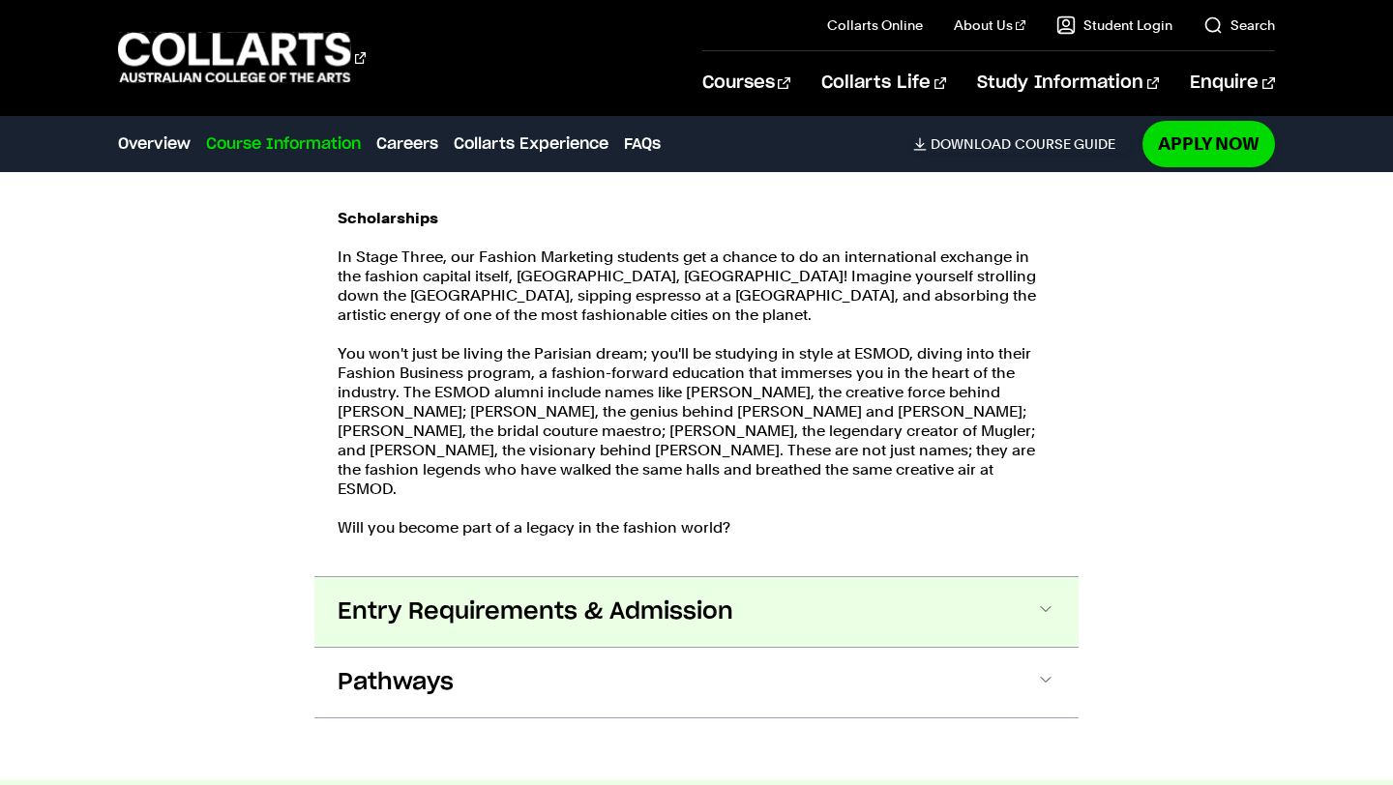
click at [402, 613] on button "Entry Requirements & Admission" at bounding box center [696, 612] width 764 height 70
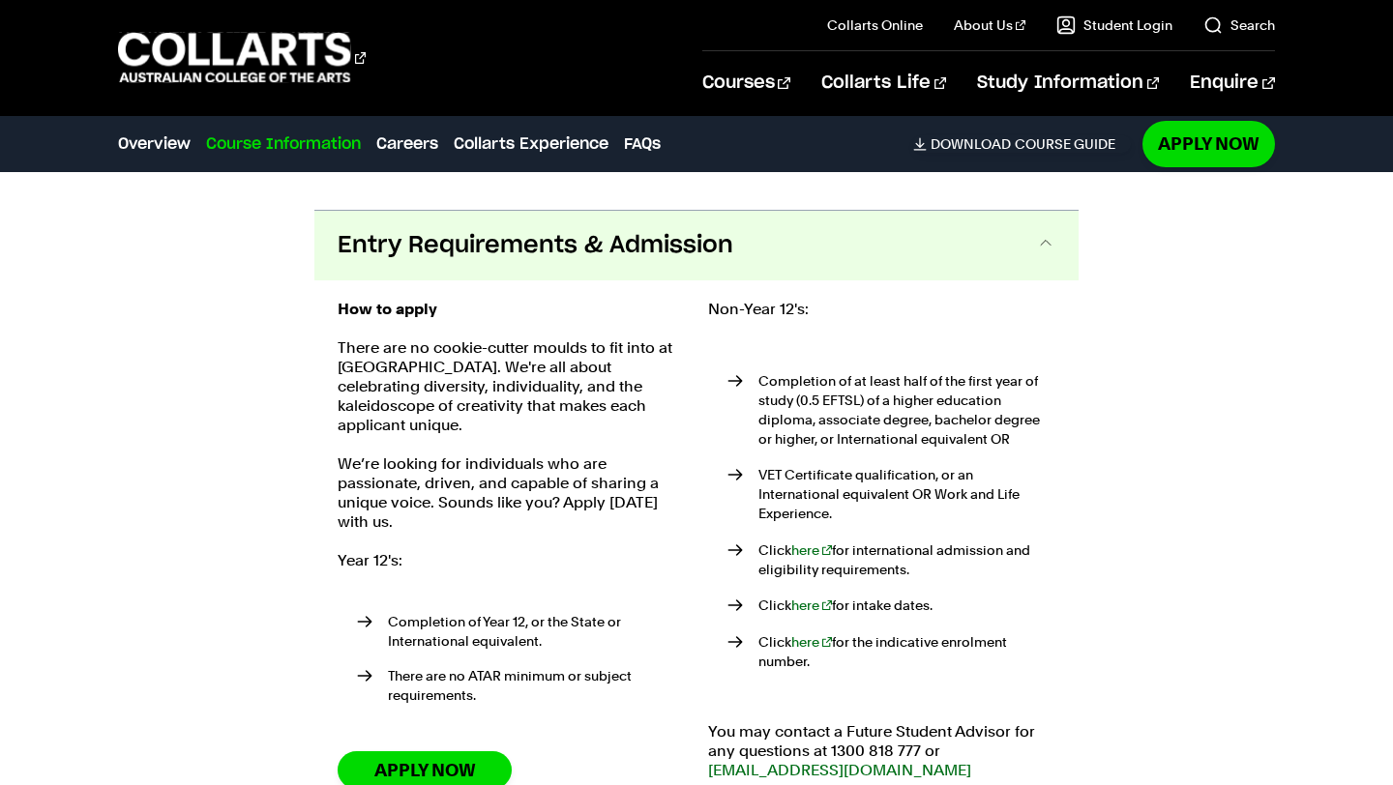
scroll to position [5071, 0]
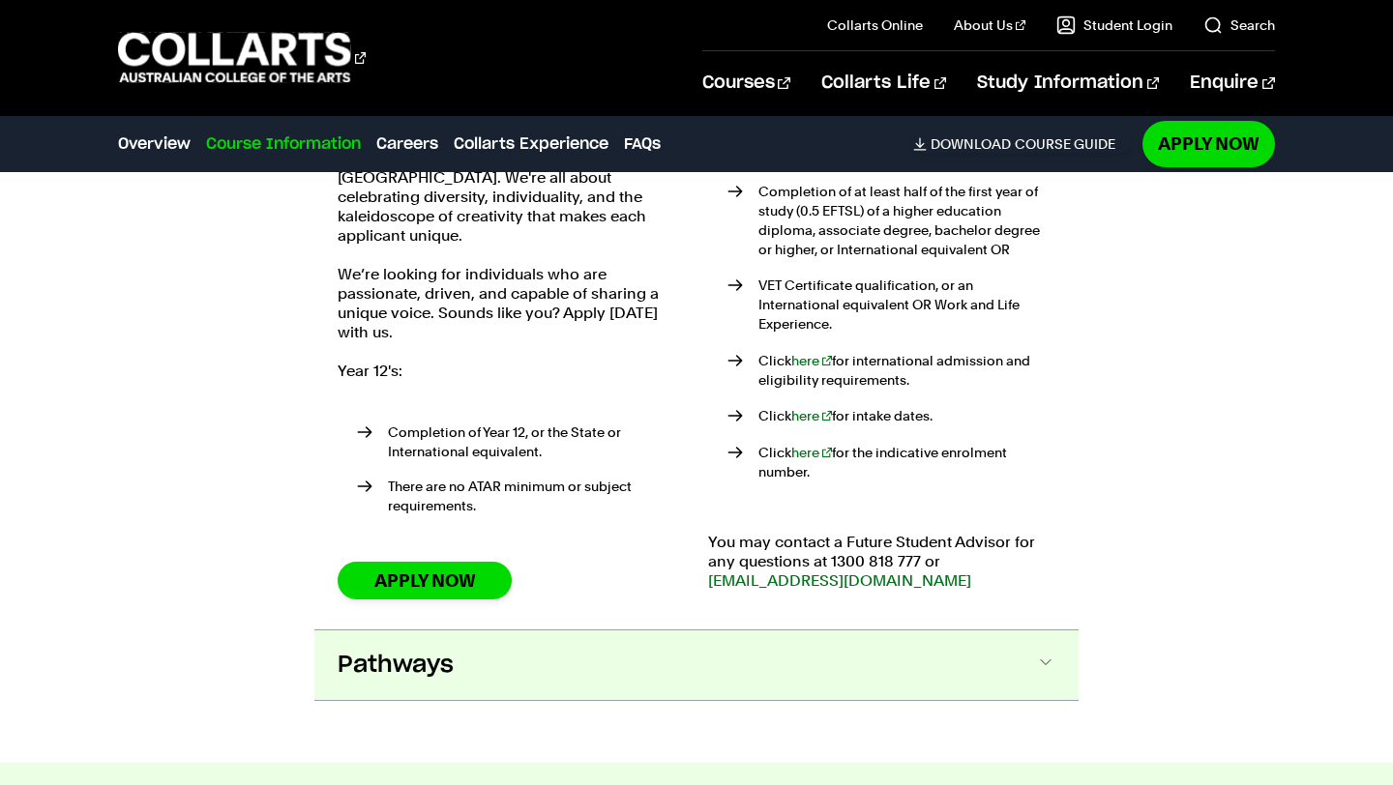
click at [656, 631] on button "Pathways" at bounding box center [696, 666] width 764 height 70
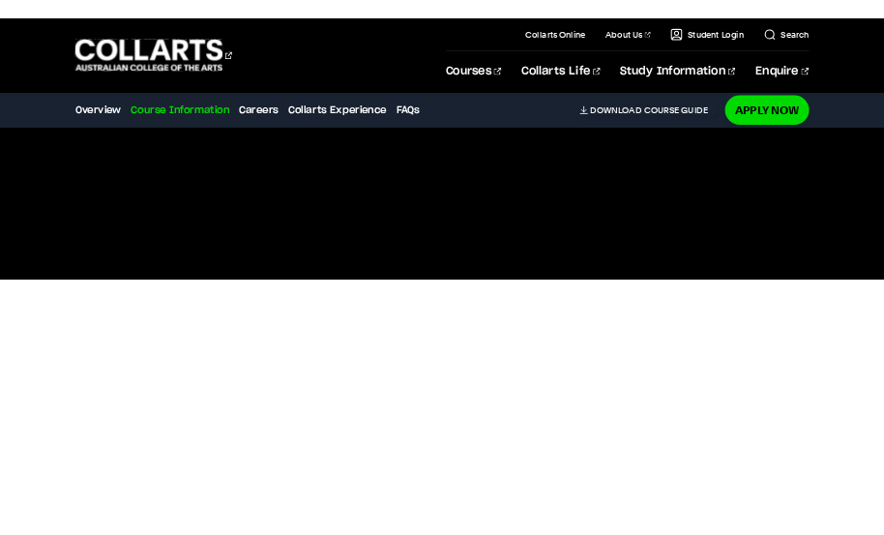
scroll to position [0, 0]
